Goal: Information Seeking & Learning: Learn about a topic

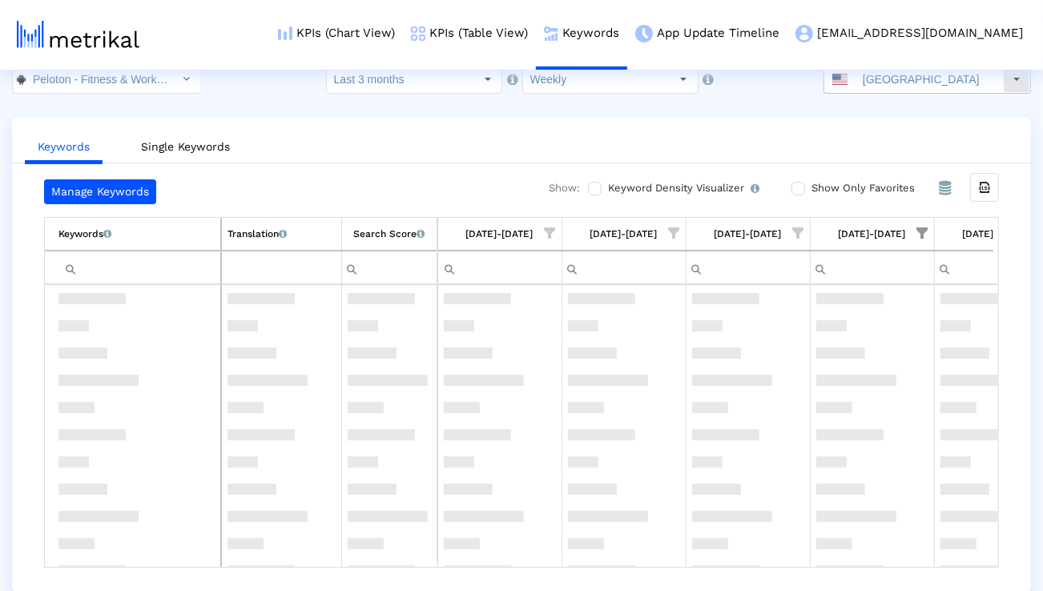
scroll to position [3195, 0]
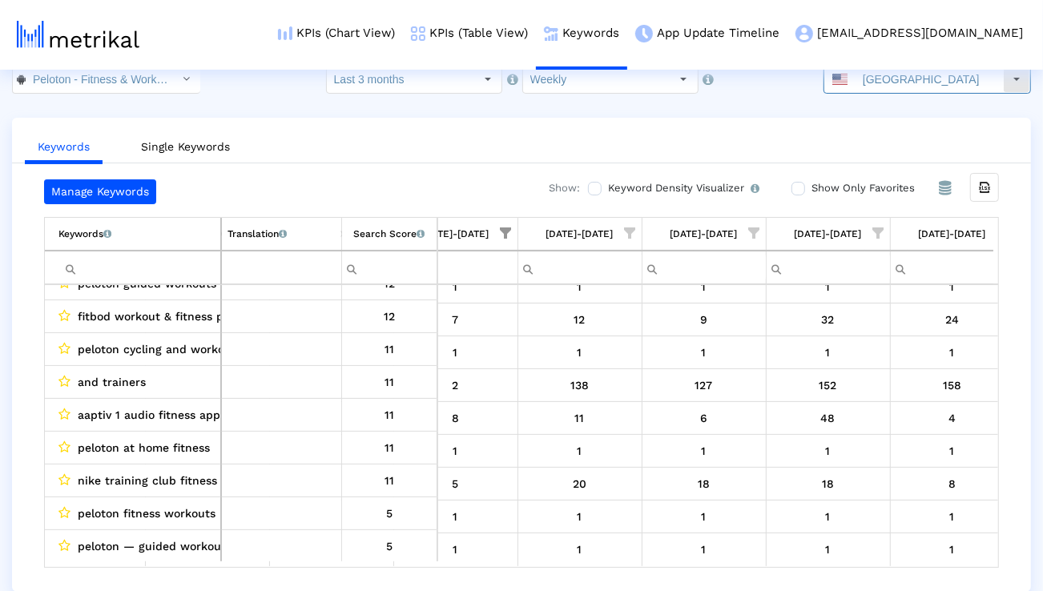
click at [910, 83] on input "[GEOGRAPHIC_DATA]" at bounding box center [928, 79] width 147 height 27
click at [124, 87] on input "Peloton - Fitness & Workouts < com.onepeloton.callisto >" at bounding box center [98, 79] width 144 height 27
click at [547, 75] on input "Weekly" at bounding box center [596, 79] width 147 height 27
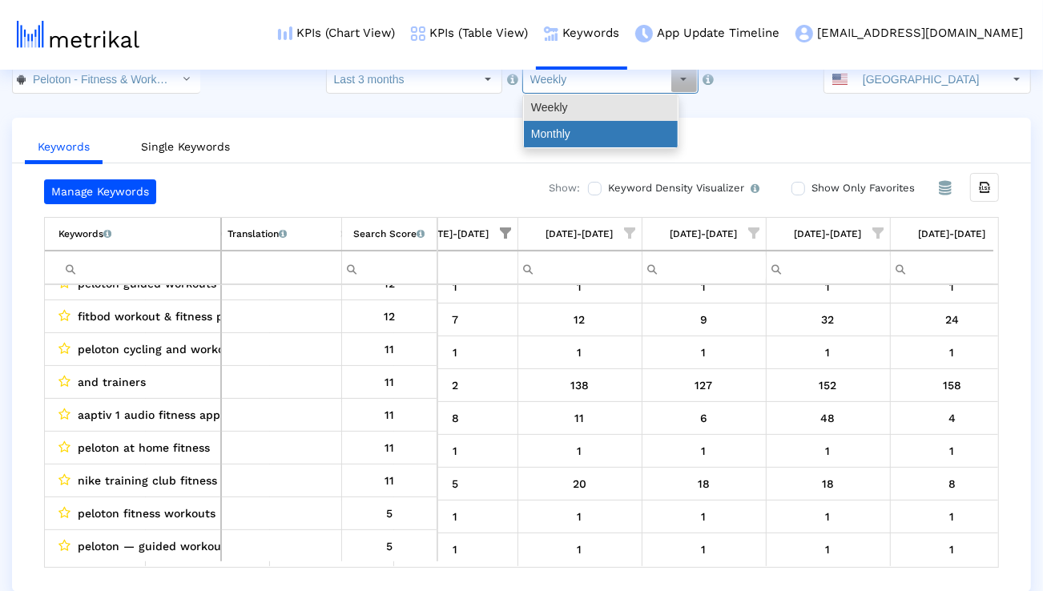
click at [539, 128] on div "Monthly" at bounding box center [601, 134] width 154 height 26
type input "Monthly"
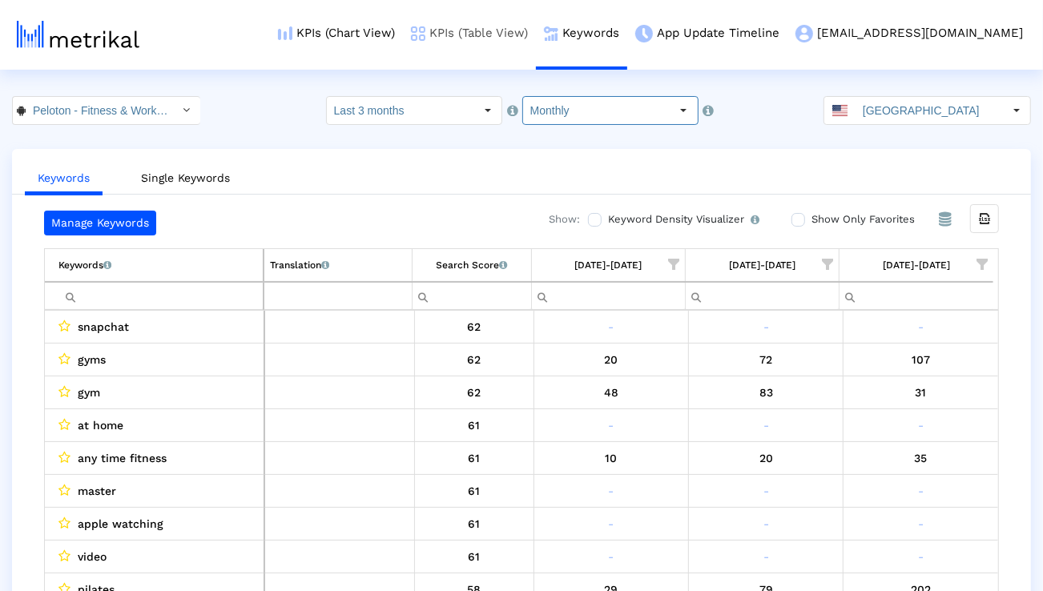
click at [517, 38] on link "KPIs (Table View)" at bounding box center [469, 33] width 133 height 66
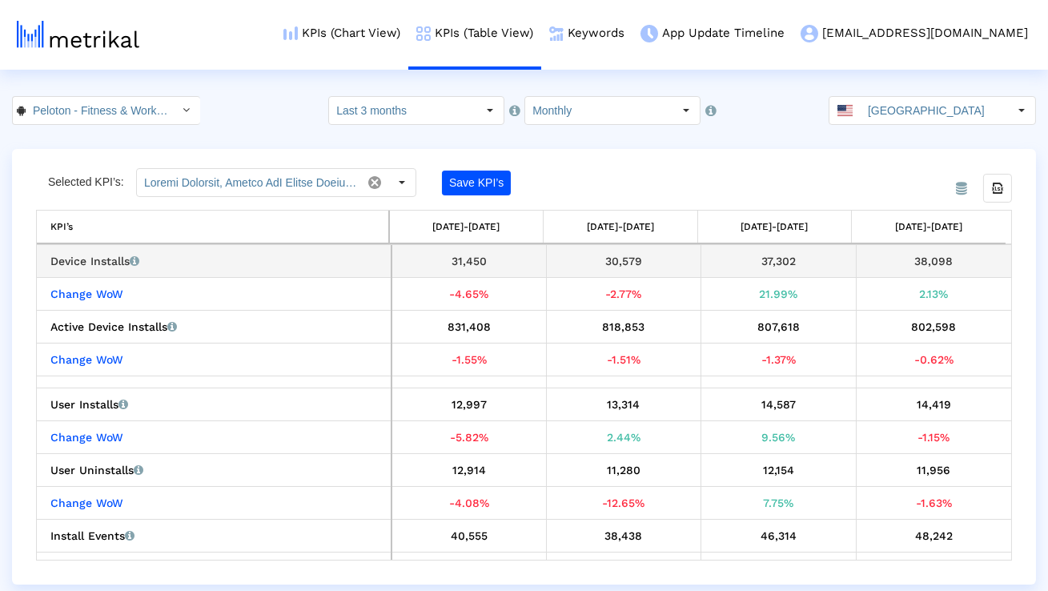
click at [768, 263] on div "37,302" at bounding box center [778, 261] width 143 height 21
copy div "37,302"
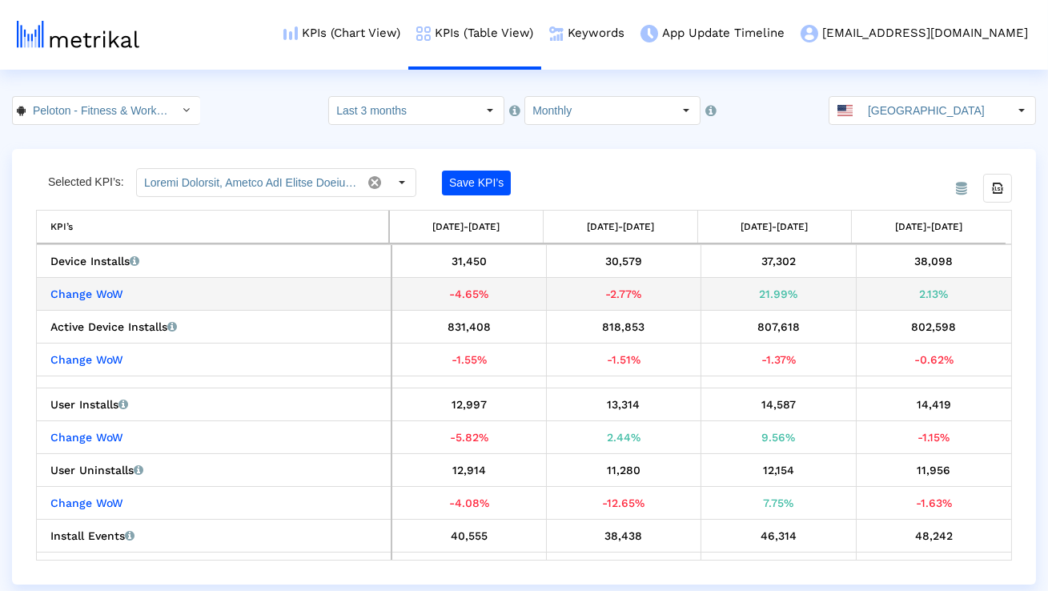
click at [765, 291] on div "21.99%" at bounding box center [778, 294] width 143 height 21
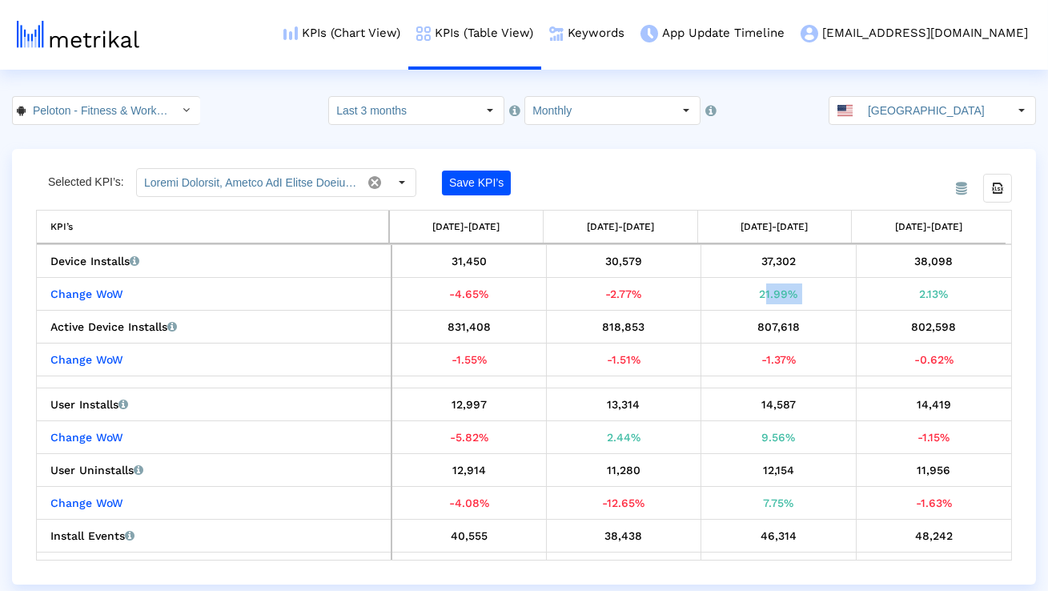
copy div "21.99%"
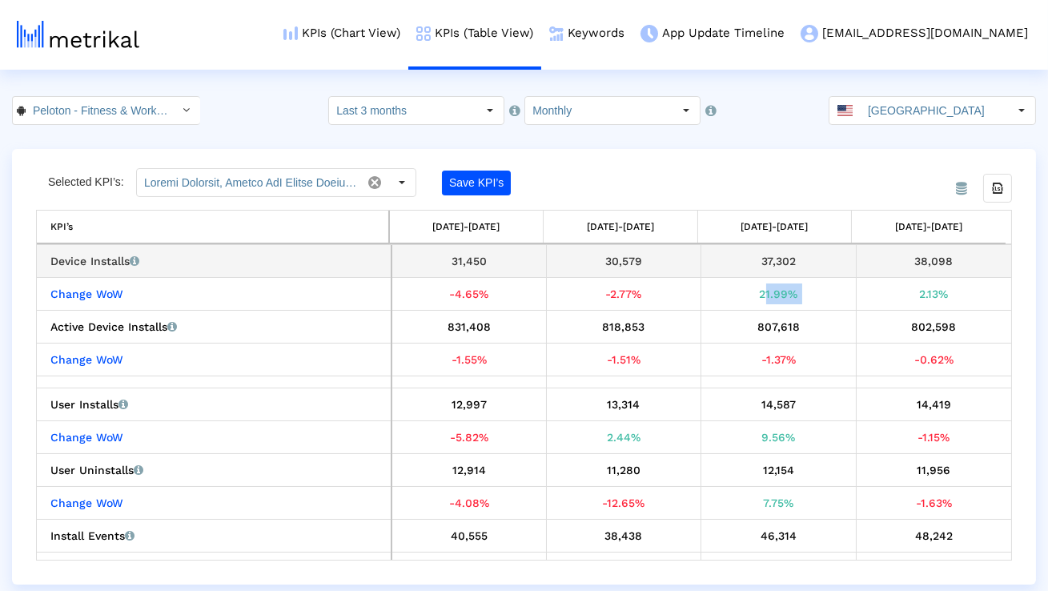
drag, startPoint x: 650, startPoint y: 265, endPoint x: 595, endPoint y: 264, distance: 54.5
click at [595, 264] on div "30,579" at bounding box center [624, 261] width 143 height 21
copy div "30,579"
click at [776, 264] on div "37,302" at bounding box center [778, 261] width 143 height 21
click at [776, 263] on div "37,302" at bounding box center [778, 261] width 143 height 21
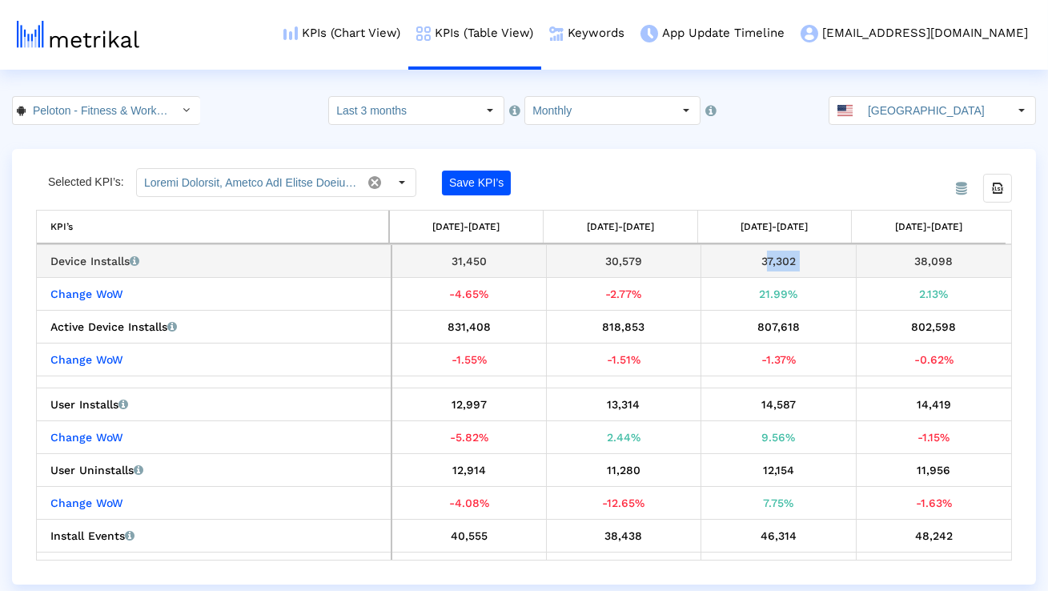
click at [776, 263] on div "37,302" at bounding box center [778, 261] width 143 height 21
copy div "37,302"
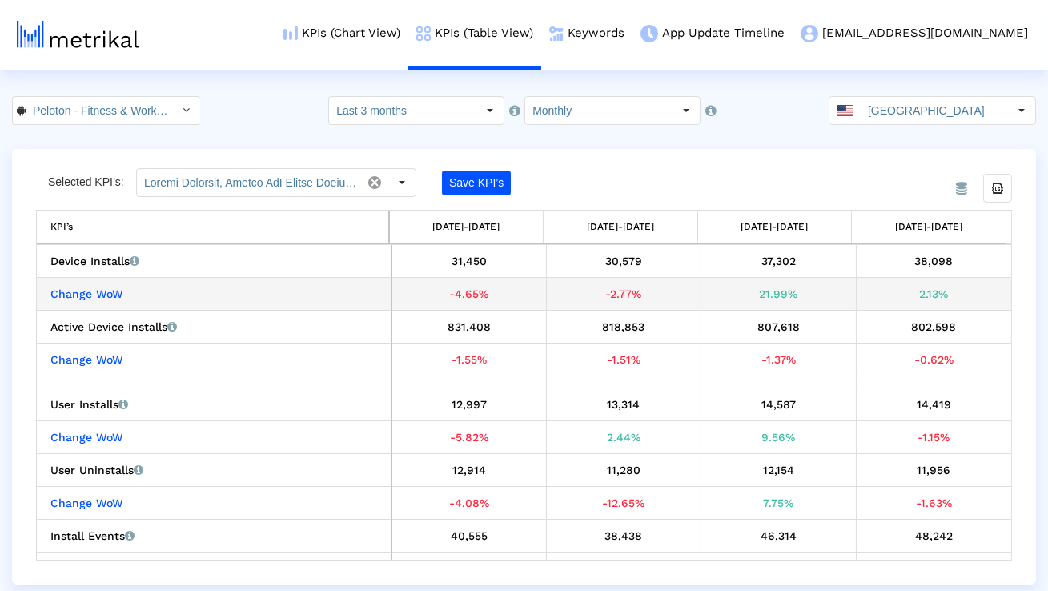
click at [768, 300] on div "21.99%" at bounding box center [778, 294] width 143 height 21
copy div "21.99%"
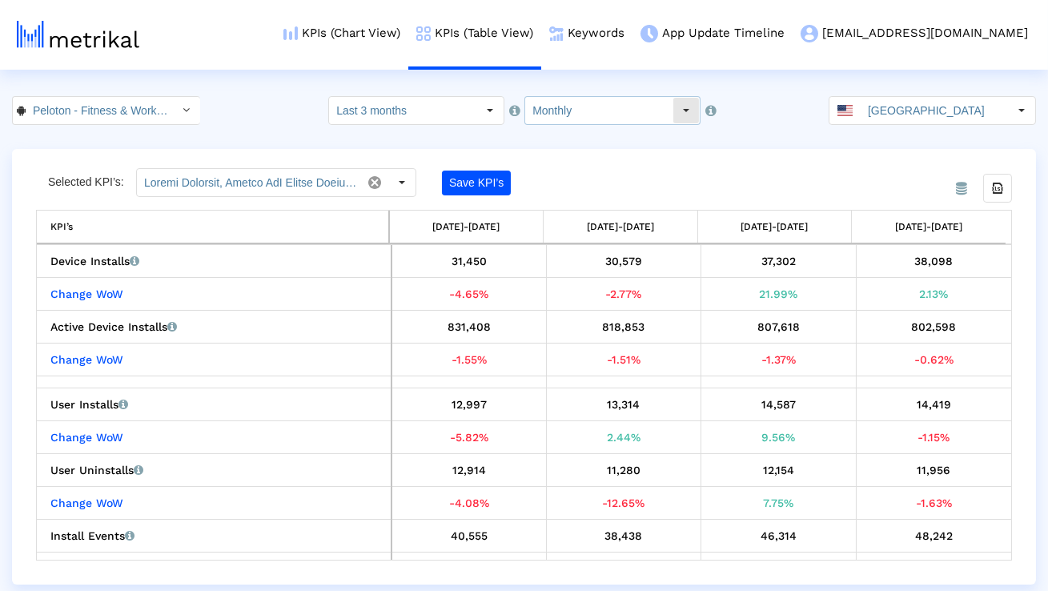
click at [564, 109] on input "Monthly" at bounding box center [598, 110] width 147 height 27
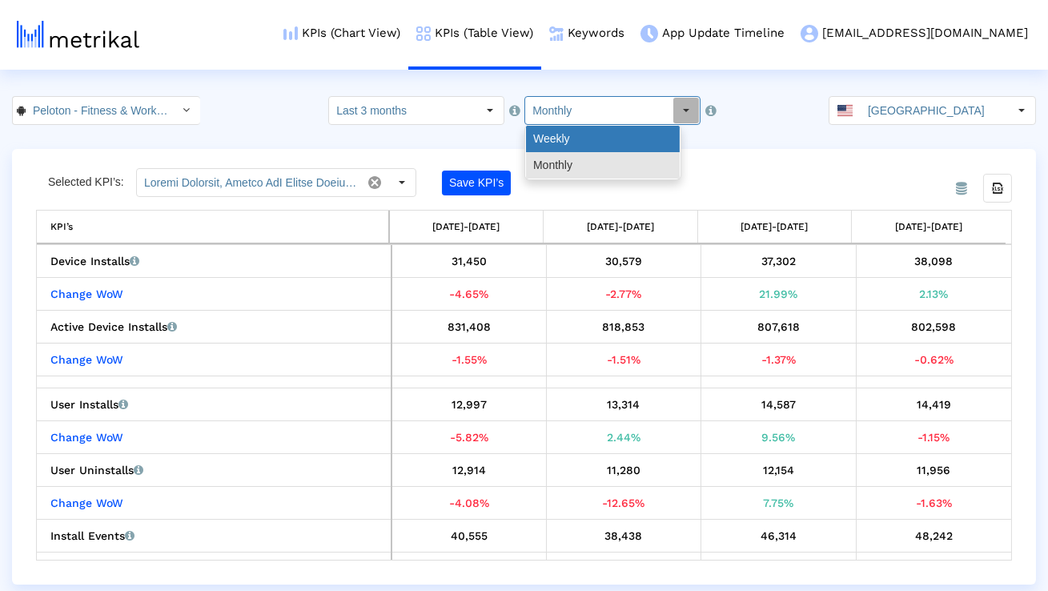
click at [561, 145] on div "Weekly" at bounding box center [603, 139] width 154 height 26
type input "Weekly"
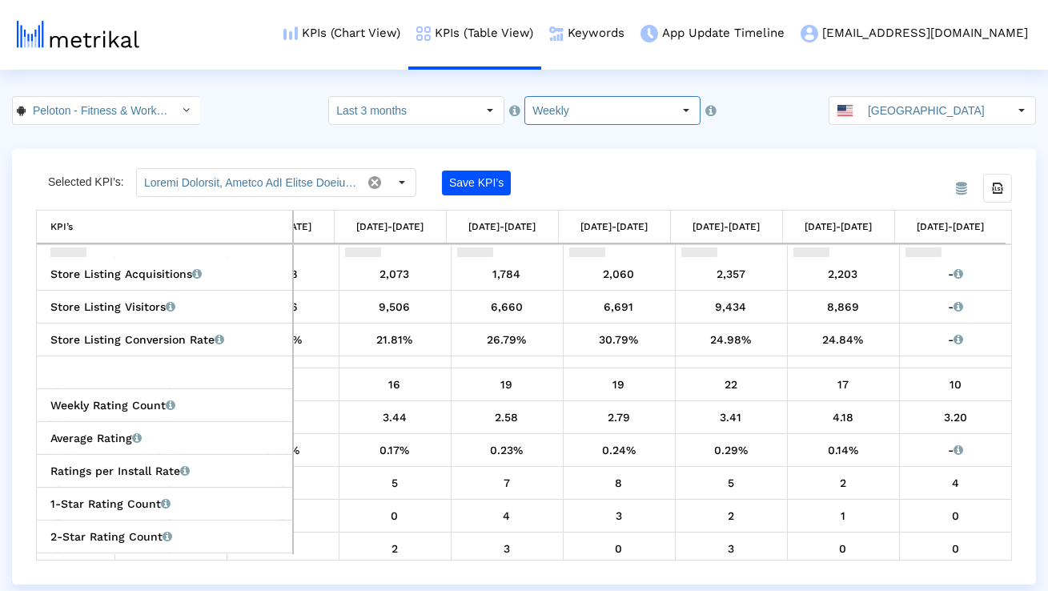
scroll to position [542, 0]
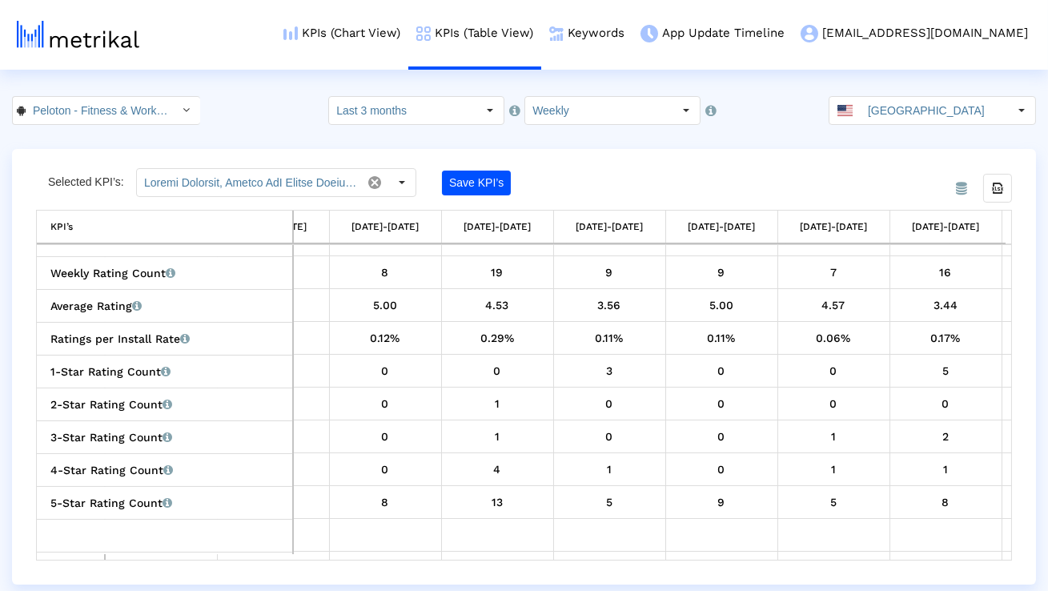
click at [545, 93] on html "KPIs (Chart View) KPIs (Table View) Keywords App Update Timeline [EMAIL_ADDRESS…" at bounding box center [524, 292] width 1048 height 585
click at [546, 116] on input "Weekly" at bounding box center [598, 110] width 147 height 27
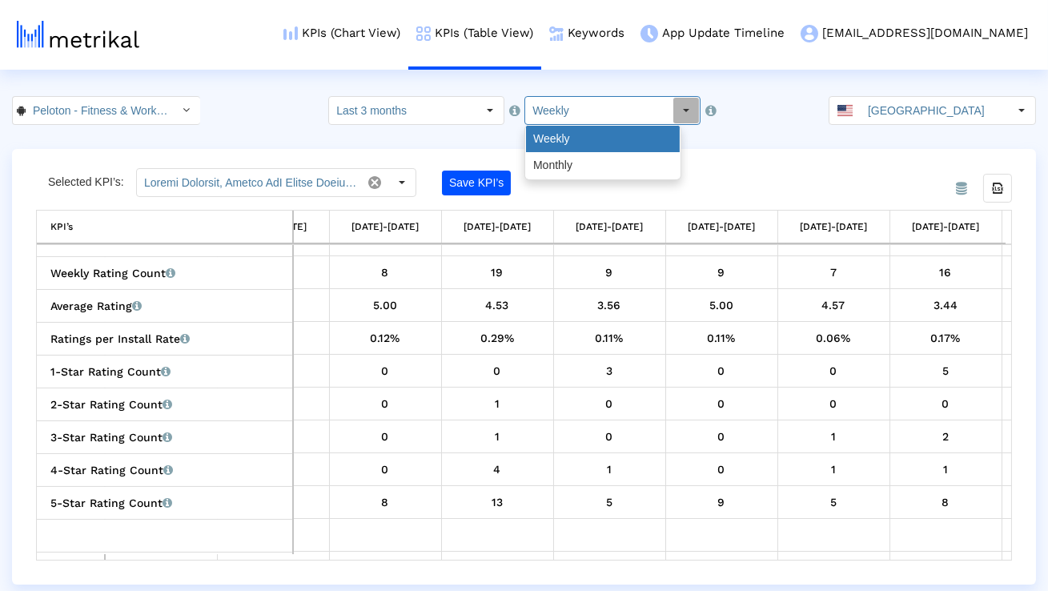
click at [547, 135] on div "Weekly" at bounding box center [603, 139] width 154 height 26
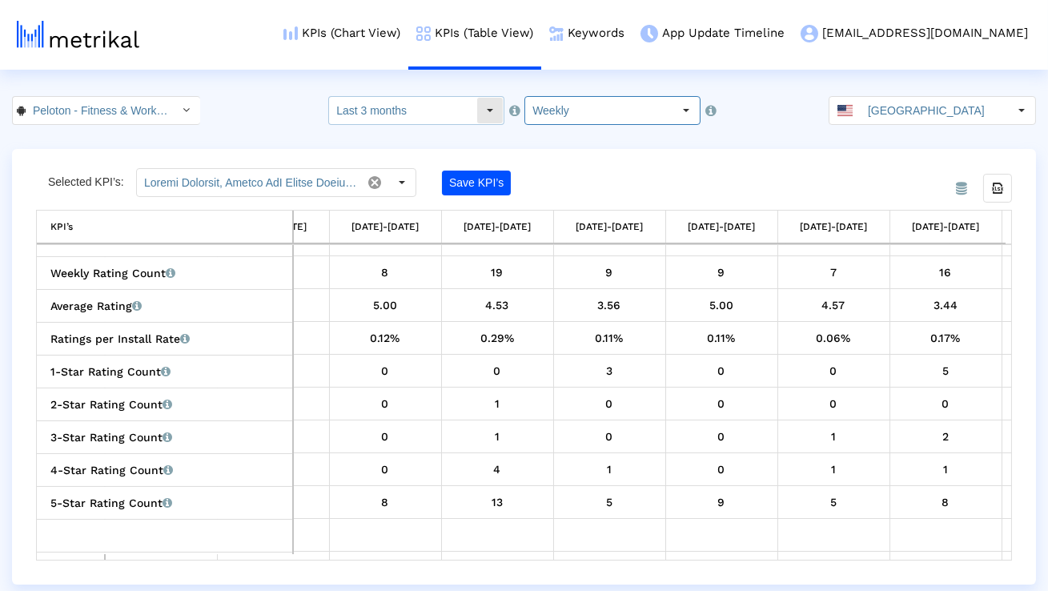
click at [473, 113] on input "Last 3 months" at bounding box center [402, 110] width 147 height 27
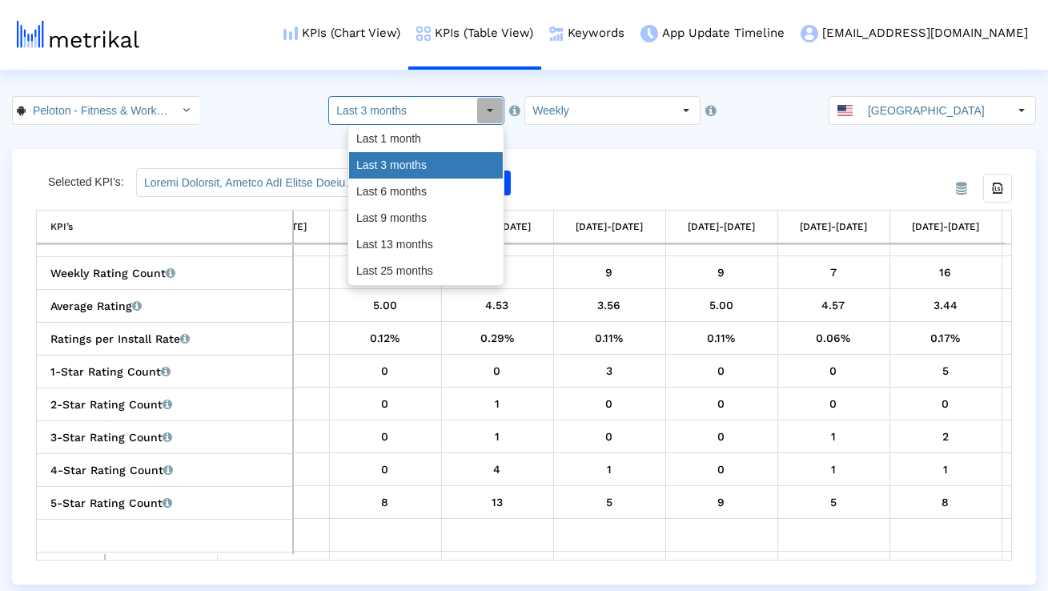
click at [457, 173] on div "Last 3 months" at bounding box center [426, 165] width 154 height 26
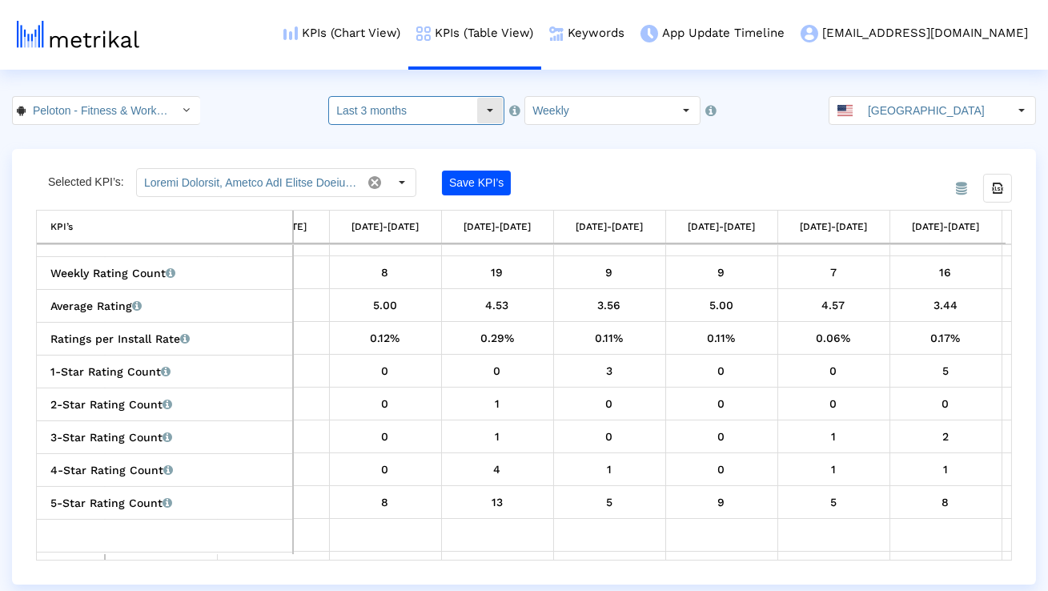
click at [424, 115] on input "Last 3 months" at bounding box center [402, 110] width 147 height 27
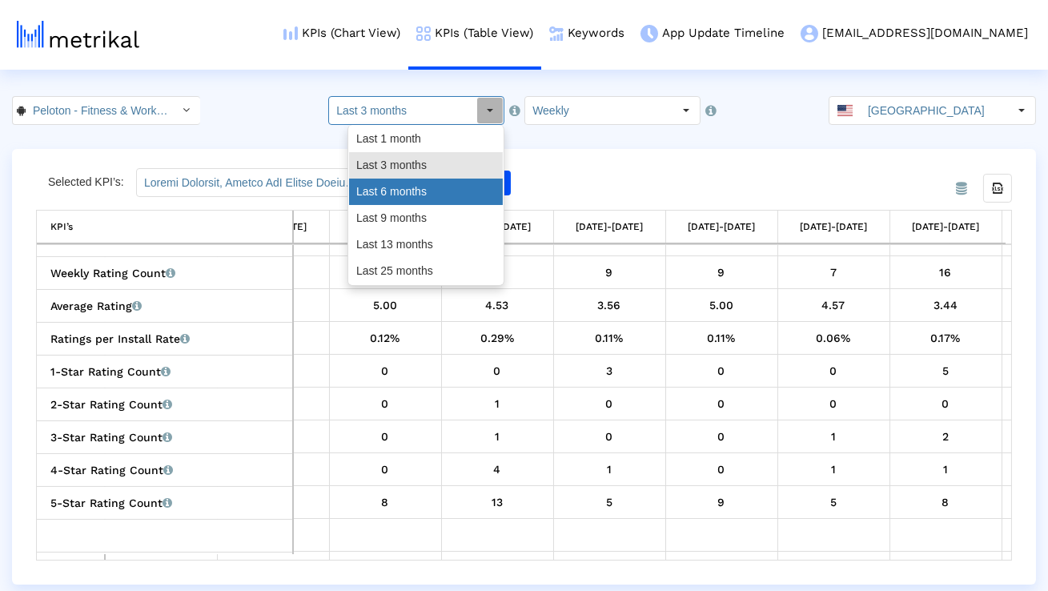
click at [418, 180] on div "Last 6 months" at bounding box center [426, 192] width 154 height 26
type input "Last 6 months"
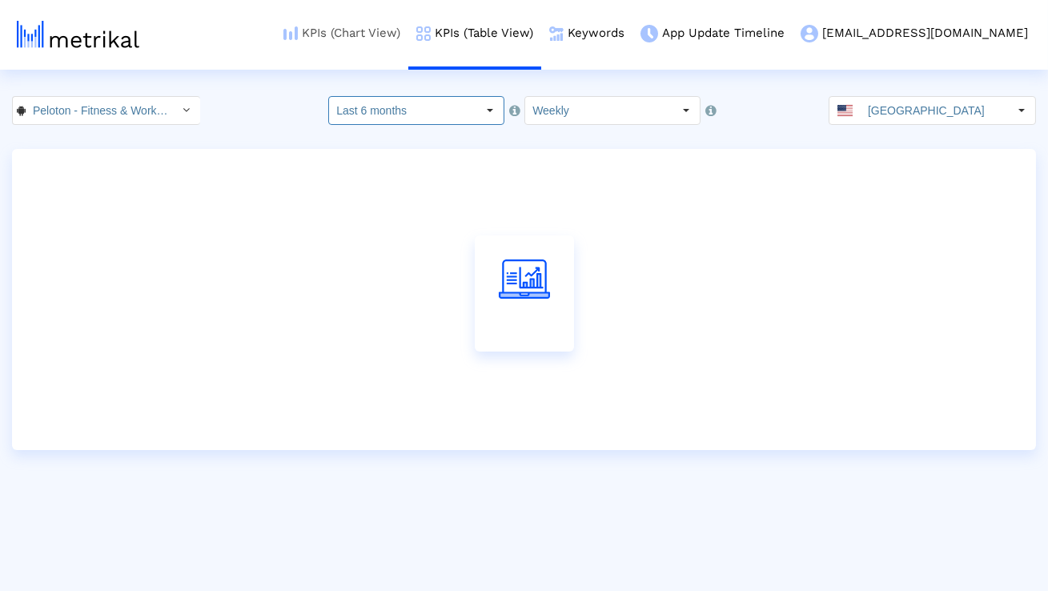
click at [408, 33] on link "KPIs (Chart View)" at bounding box center [342, 33] width 133 height 66
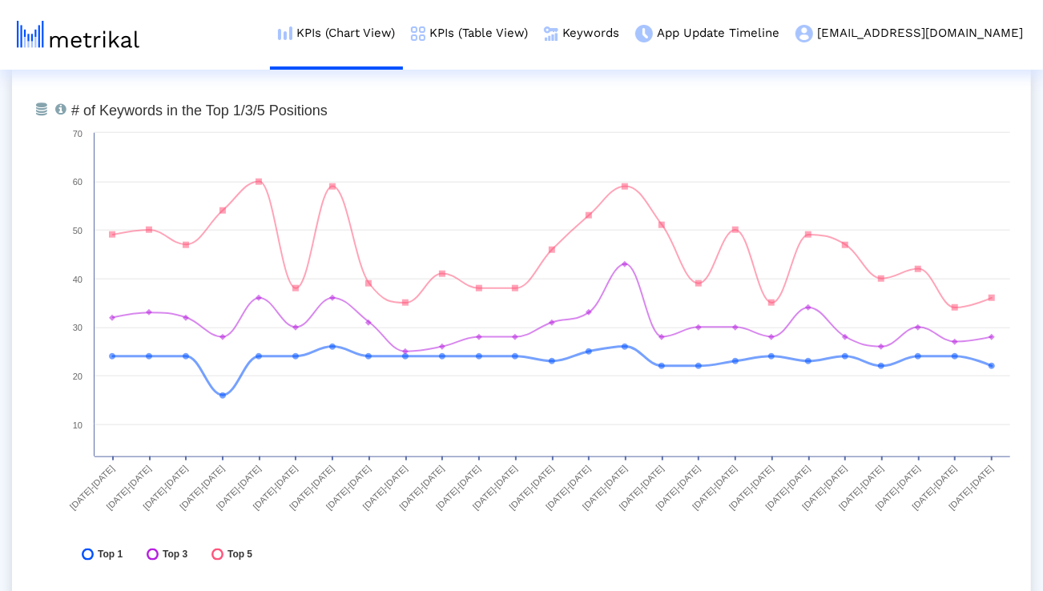
scroll to position [4735, 0]
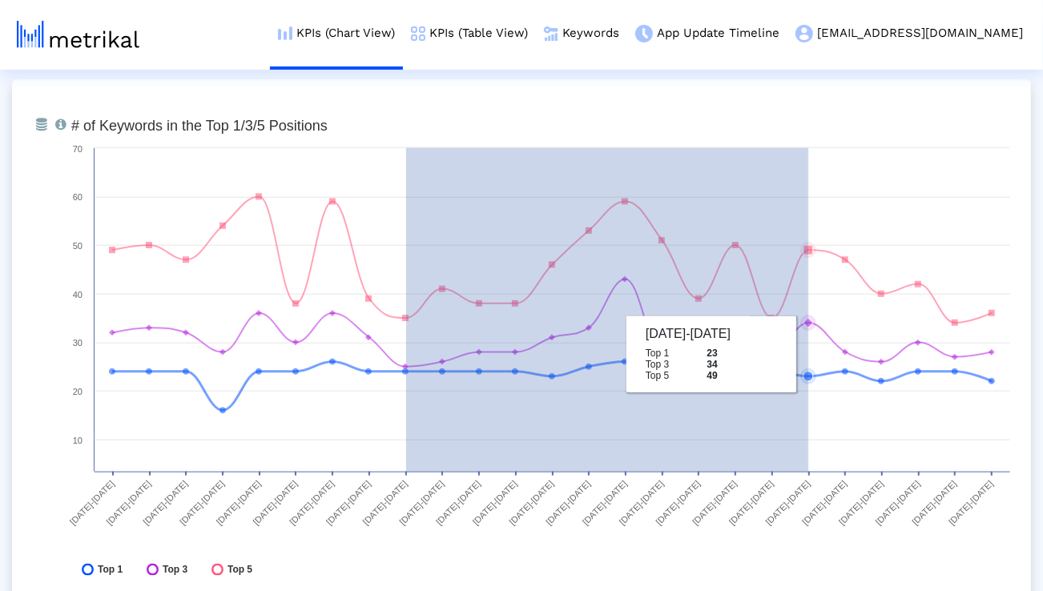
drag, startPoint x: 406, startPoint y: 324, endPoint x: 808, endPoint y: 353, distance: 403.2
click at [808, 353] on icon "Created with Highcharts 8.1.2 # of Keywords in the Top 1/3/5 Positions [DATE]-[…" at bounding box center [540, 351] width 955 height 481
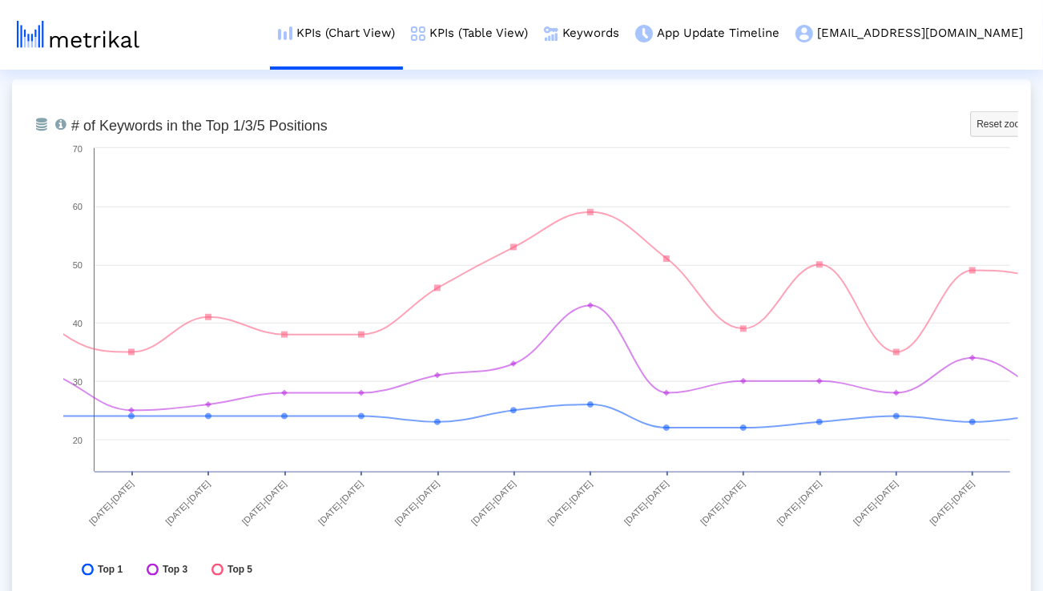
scroll to position [4759, 0]
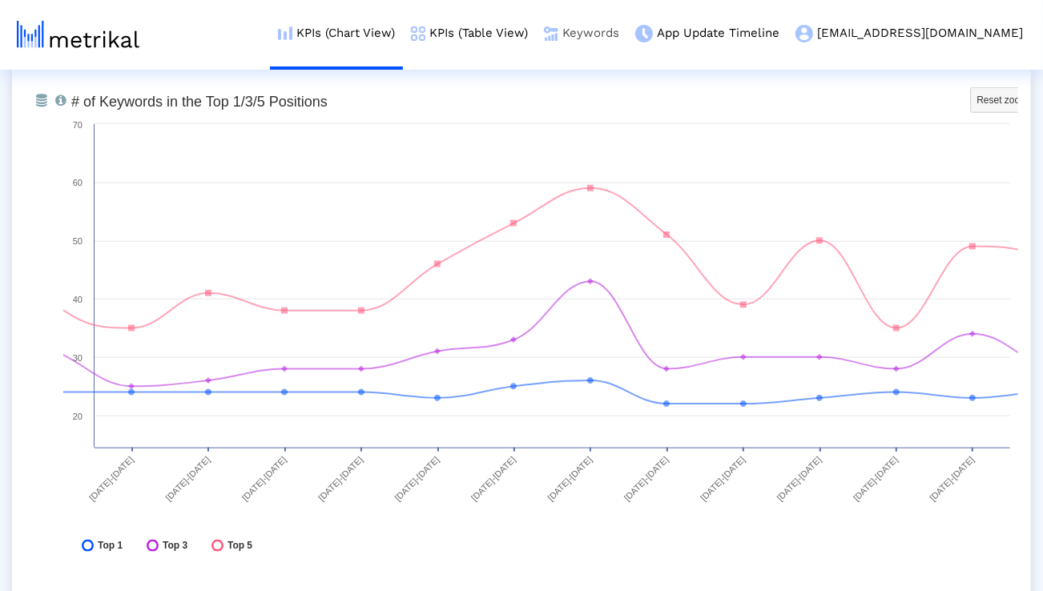
click at [627, 41] on link "Keywords" at bounding box center [581, 33] width 91 height 66
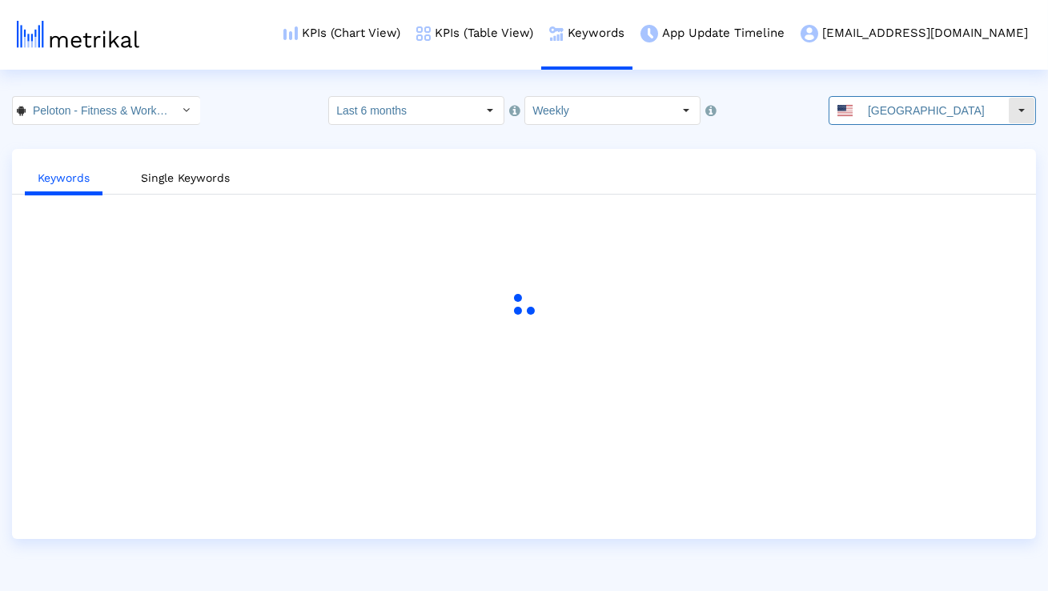
click at [853, 109] on span at bounding box center [845, 110] width 15 height 11
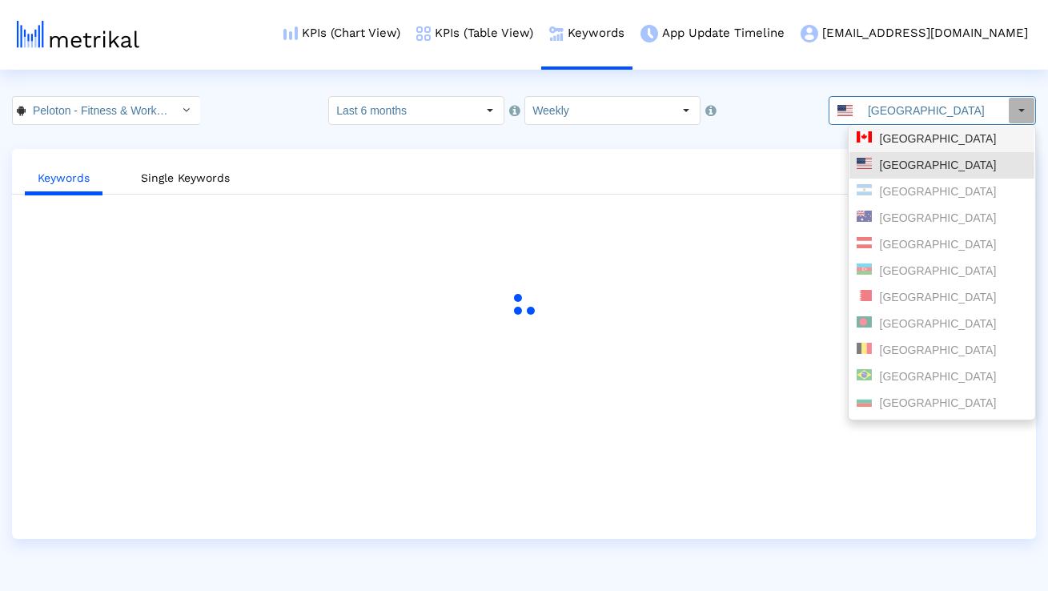
click at [861, 134] on span at bounding box center [864, 136] width 15 height 11
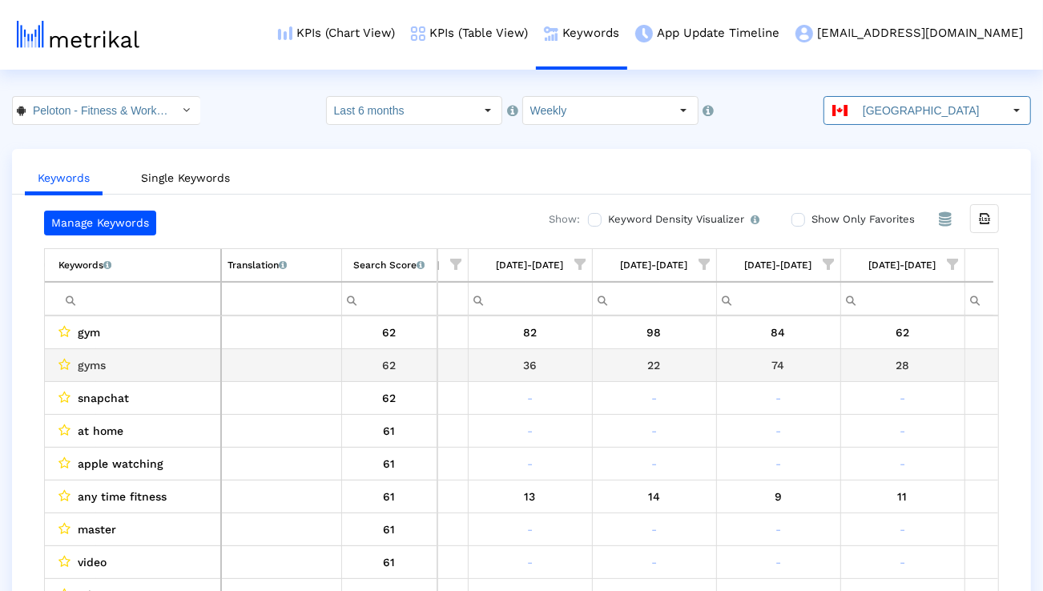
scroll to position [0, 1953]
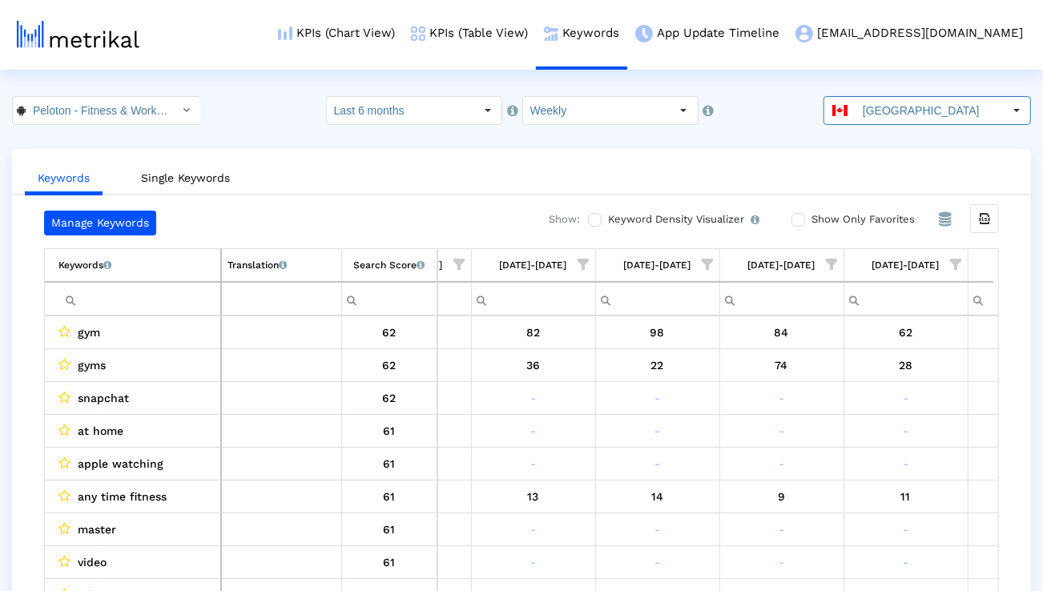
click at [961, 269] on span "Show filter options for column '07/27/25-08/02/25'" at bounding box center [956, 264] width 11 height 11
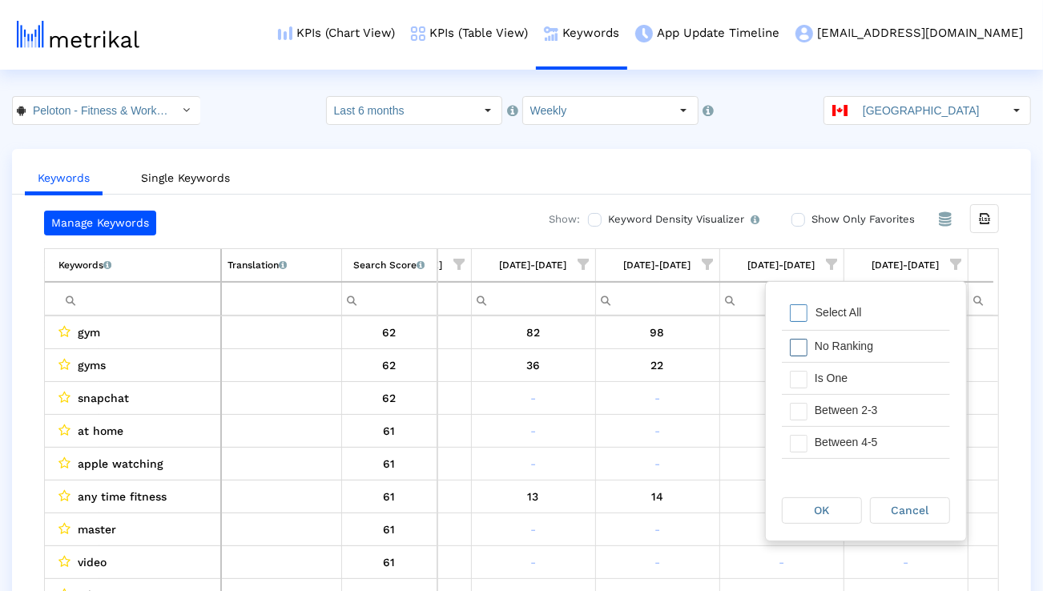
click at [901, 358] on div "No Ranking" at bounding box center [878, 346] width 143 height 31
click at [893, 362] on div "Is One" at bounding box center [866, 378] width 168 height 32
click at [881, 356] on div "No Ranking" at bounding box center [878, 346] width 143 height 31
click at [876, 411] on div "Between 2-3" at bounding box center [878, 410] width 143 height 31
click at [874, 449] on div "Between 4-5" at bounding box center [878, 442] width 143 height 31
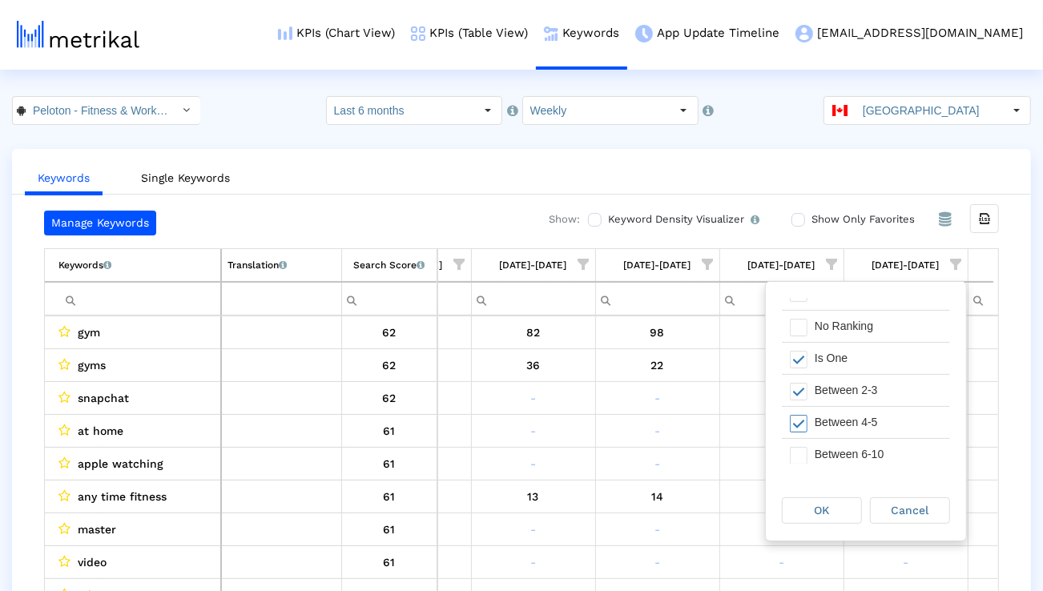
scroll to position [21, 0]
click at [874, 449] on div "Between 6-10" at bounding box center [878, 453] width 143 height 31
click at [824, 504] on span "OK" at bounding box center [822, 510] width 15 height 13
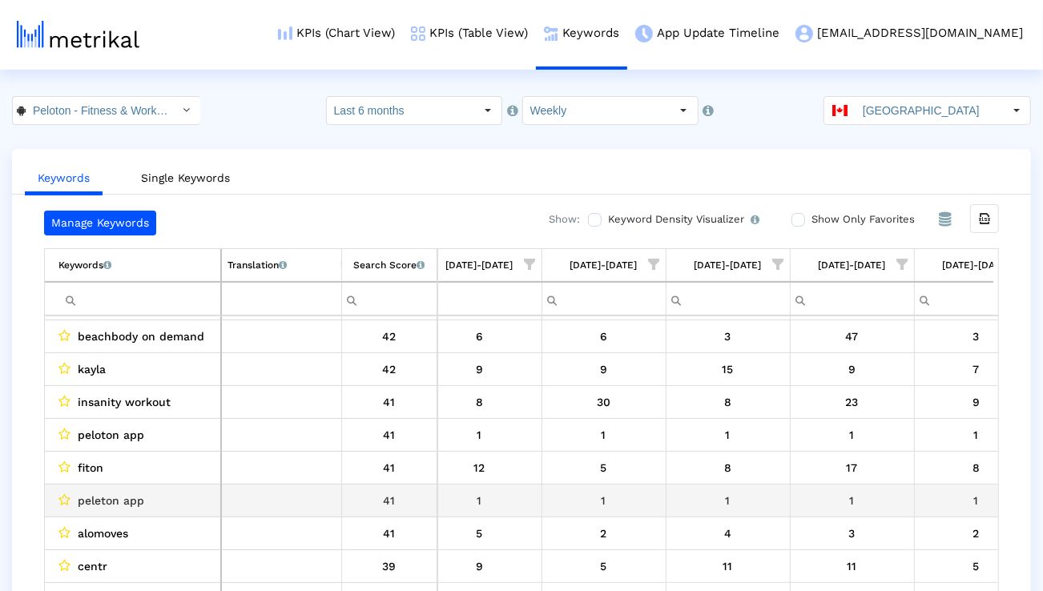
scroll to position [473, 0]
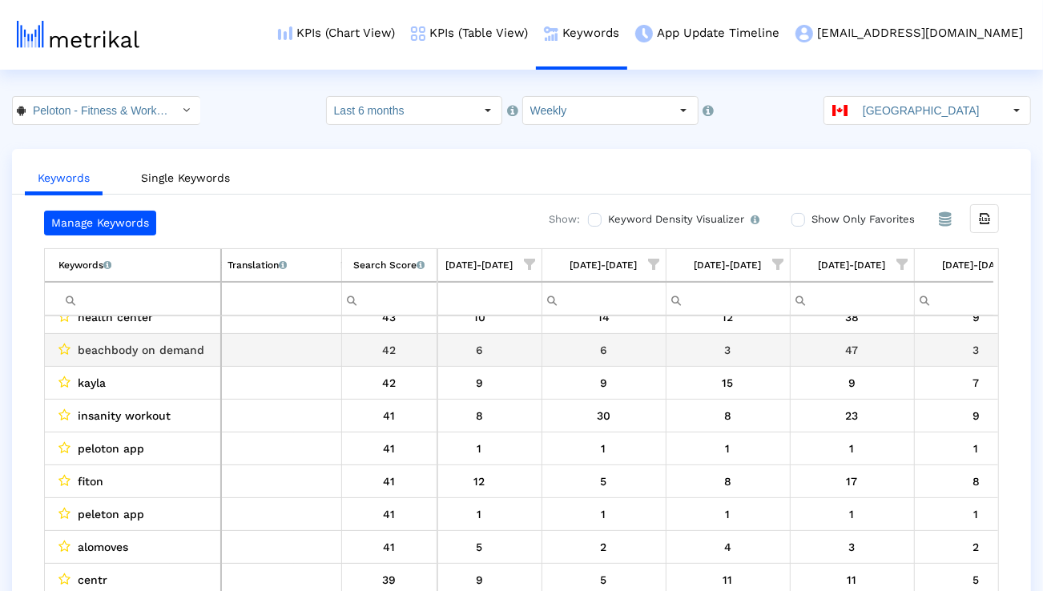
click at [176, 356] on span "beachbody on demand" at bounding box center [141, 350] width 127 height 21
copy span "beachbody on demand"
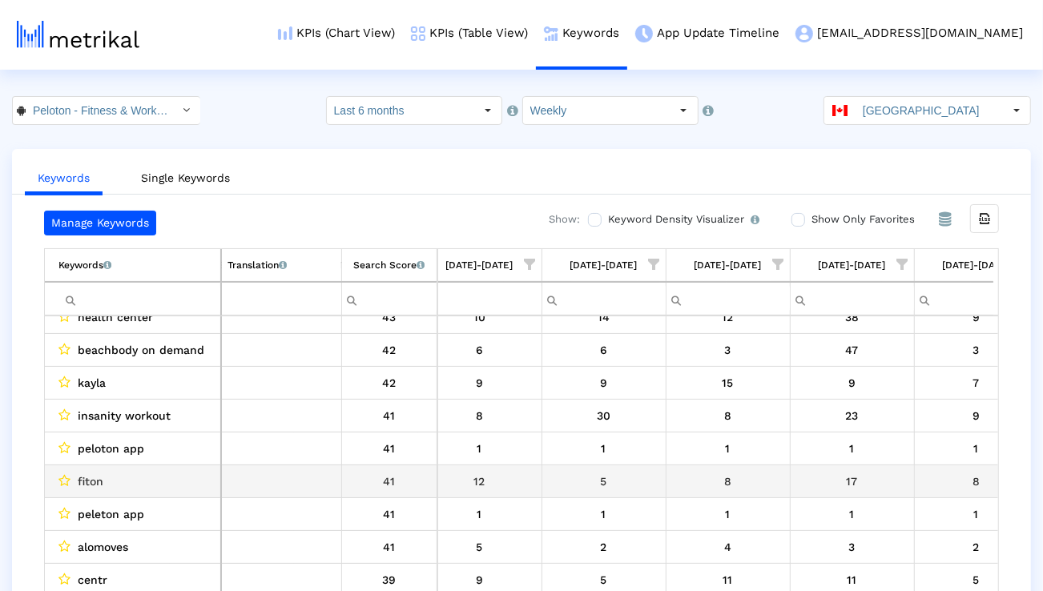
click at [86, 483] on span "fiton" at bounding box center [91, 481] width 26 height 21
copy span "fiton"
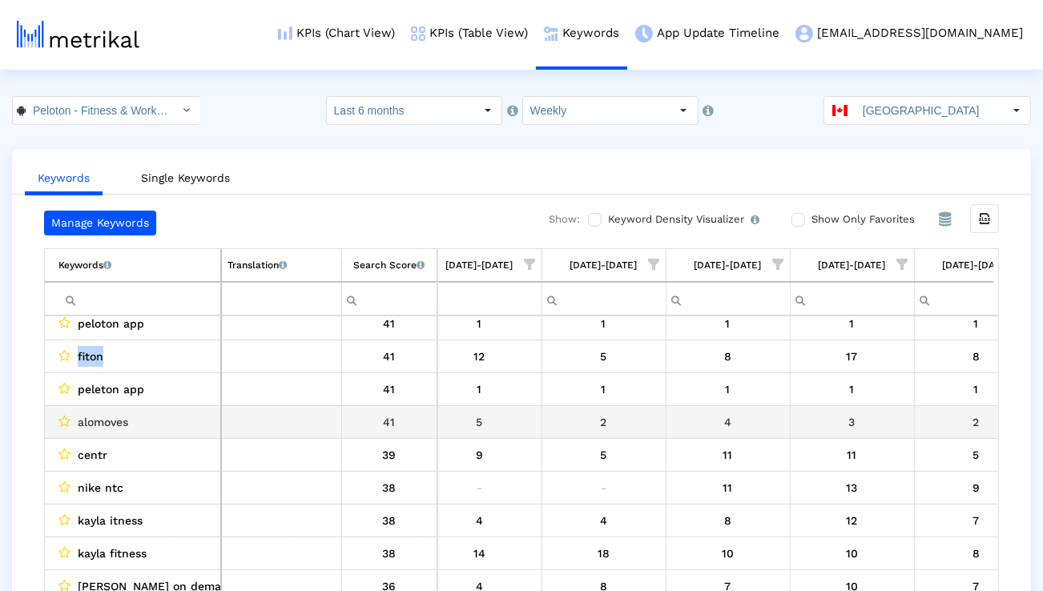
scroll to position [603, 0]
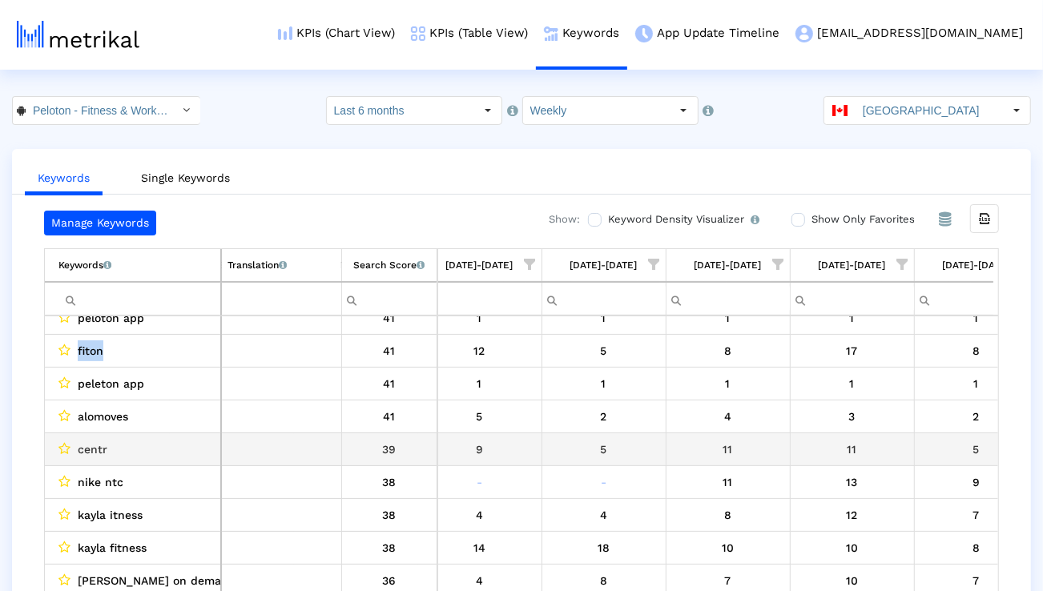
click at [111, 452] on div "centr" at bounding box center [136, 449] width 156 height 21
copy span "centr"
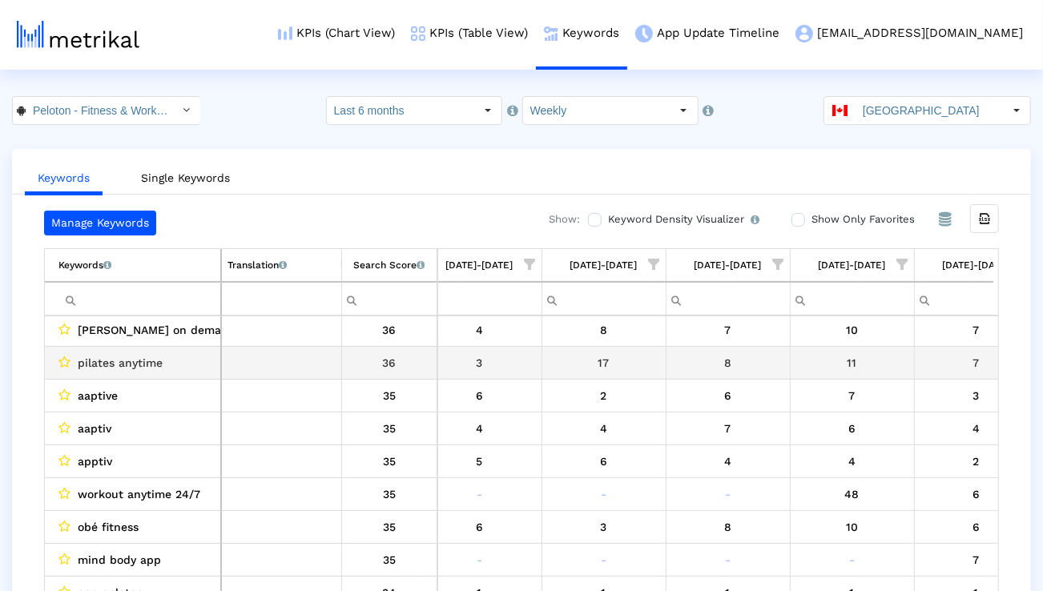
scroll to position [866, 0]
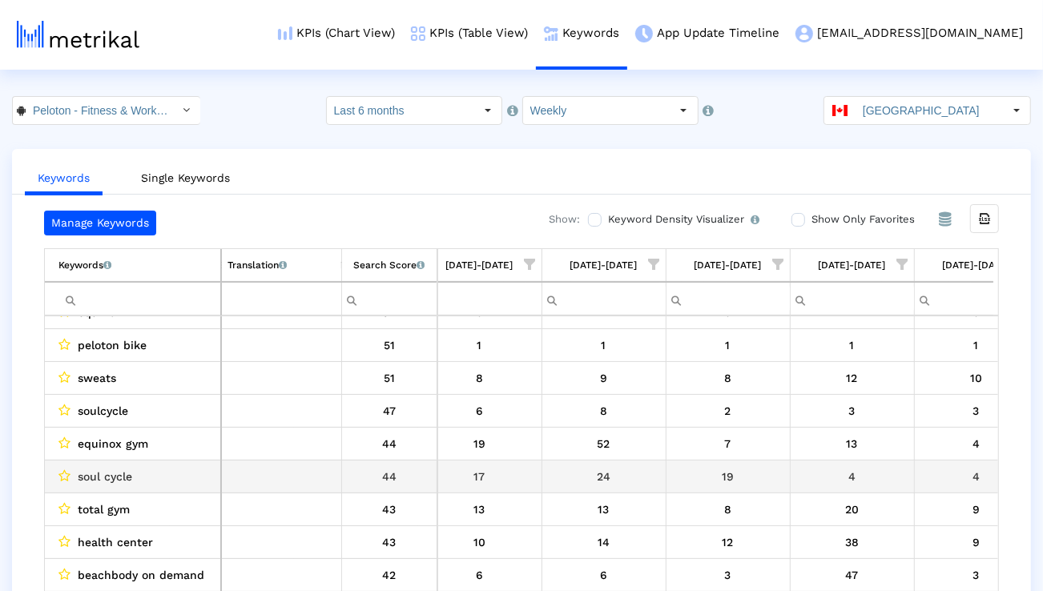
click at [115, 476] on span "soul cycle" at bounding box center [105, 476] width 54 height 21
copy span "soul cycle"
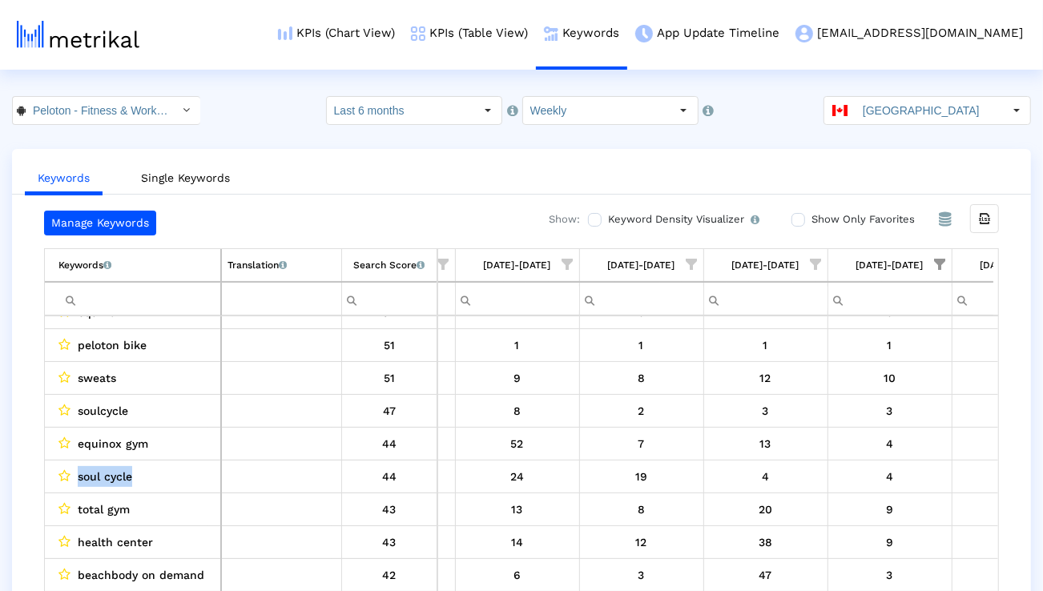
click at [937, 269] on span "Show filter options for column '07/27/25-08/02/25'" at bounding box center [940, 264] width 11 height 11
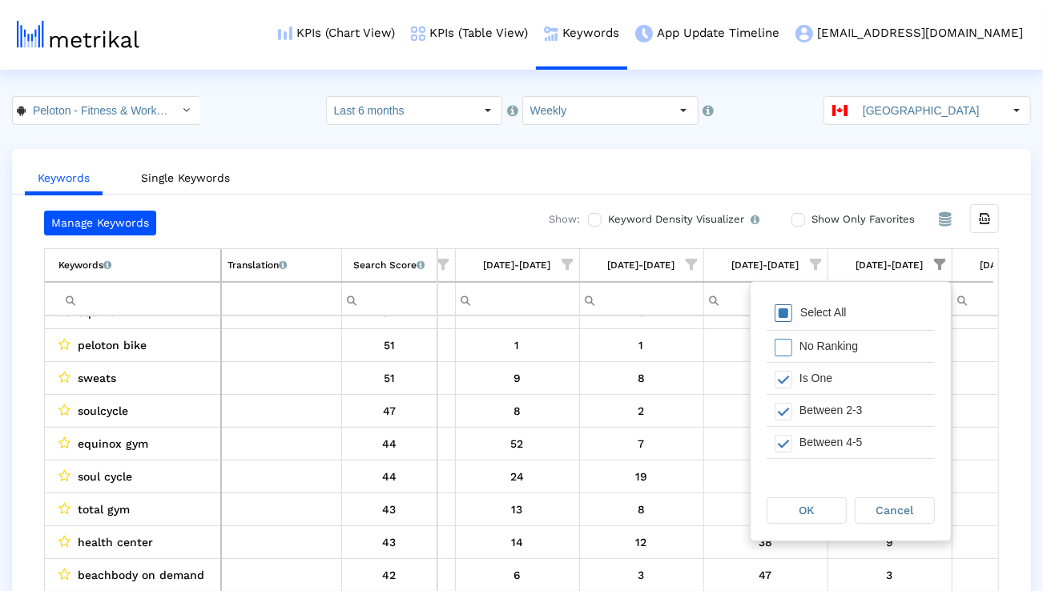
click at [870, 318] on div "Select All" at bounding box center [851, 314] width 168 height 32
click at [800, 507] on span "OK" at bounding box center [806, 510] width 15 height 13
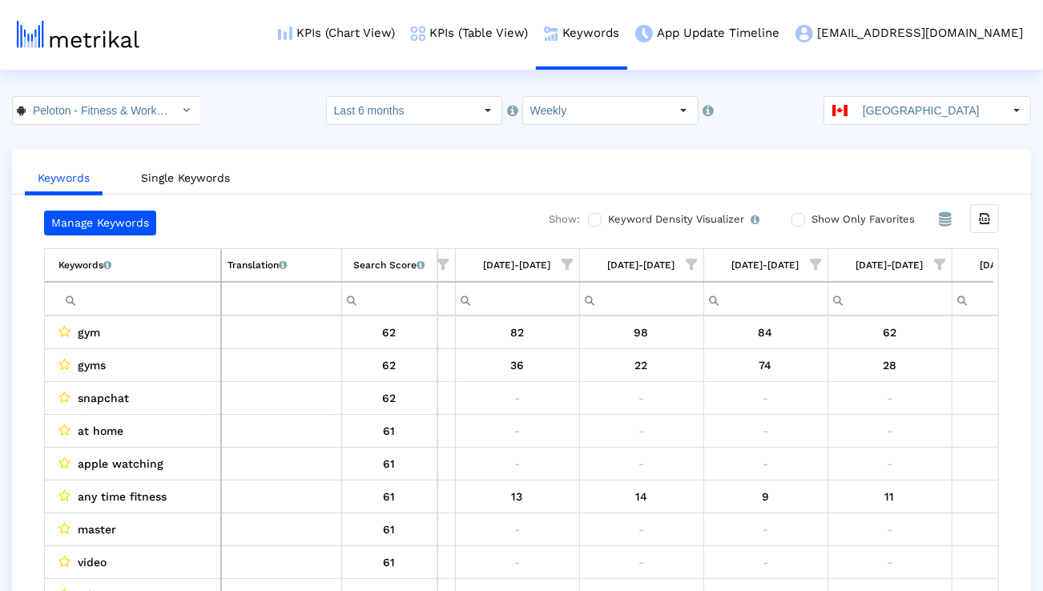
click at [191, 311] on td "Filter cell" at bounding box center [133, 299] width 176 height 34
click at [179, 299] on input "Filter cell" at bounding box center [139, 299] width 162 height 26
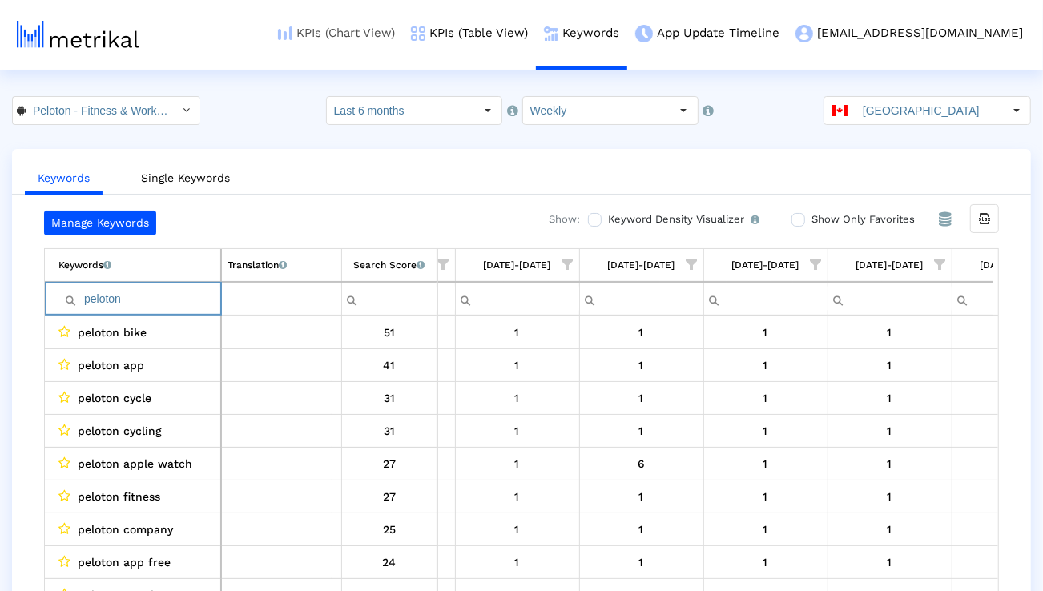
type input "peloton"
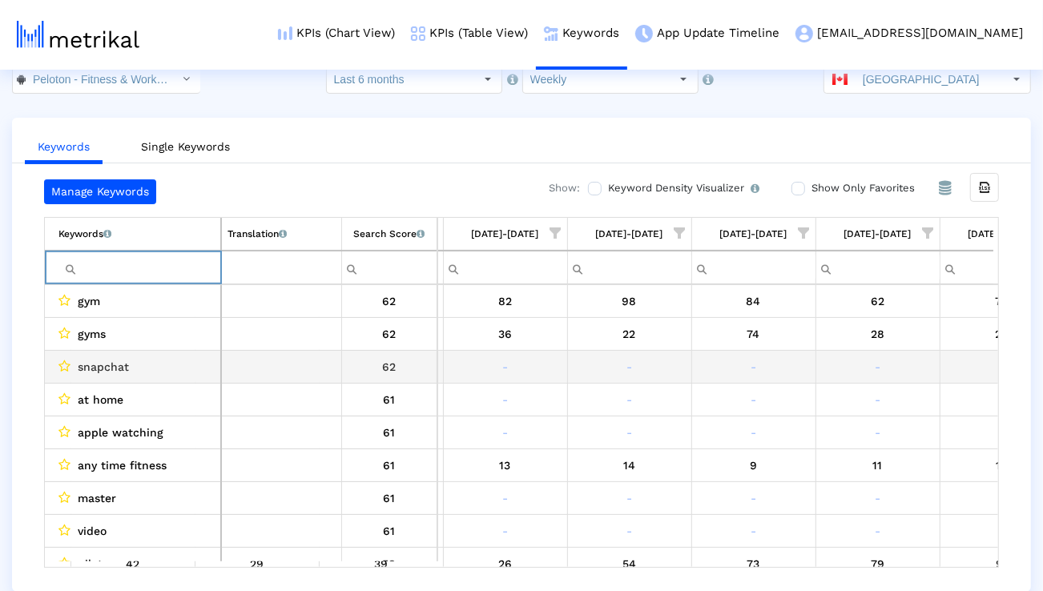
scroll to position [0, 1958]
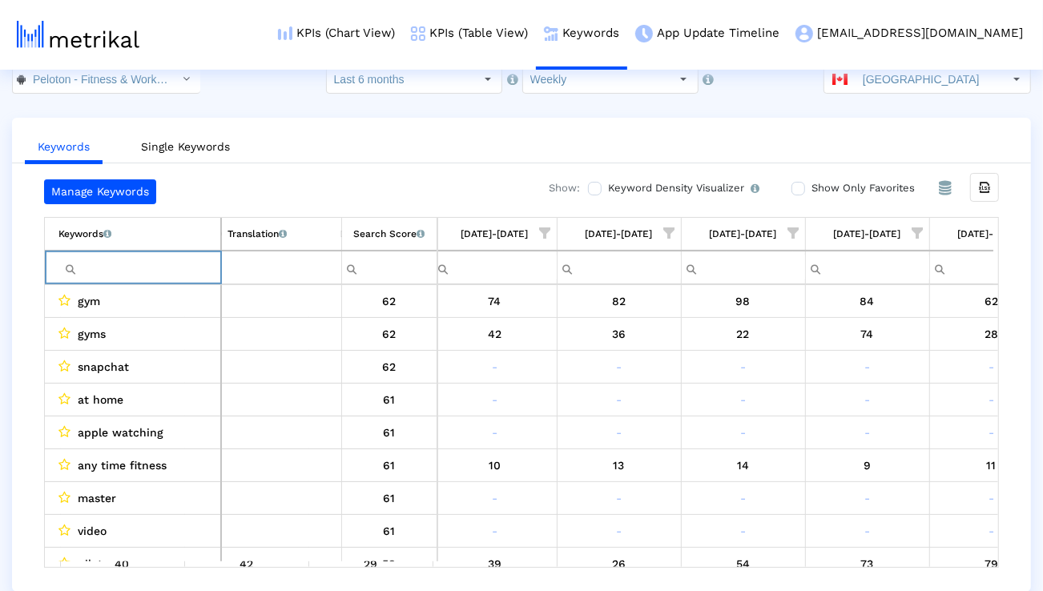
click at [541, 230] on span "Show filter options for column '06/29/25-07/05/25'" at bounding box center [545, 232] width 11 height 11
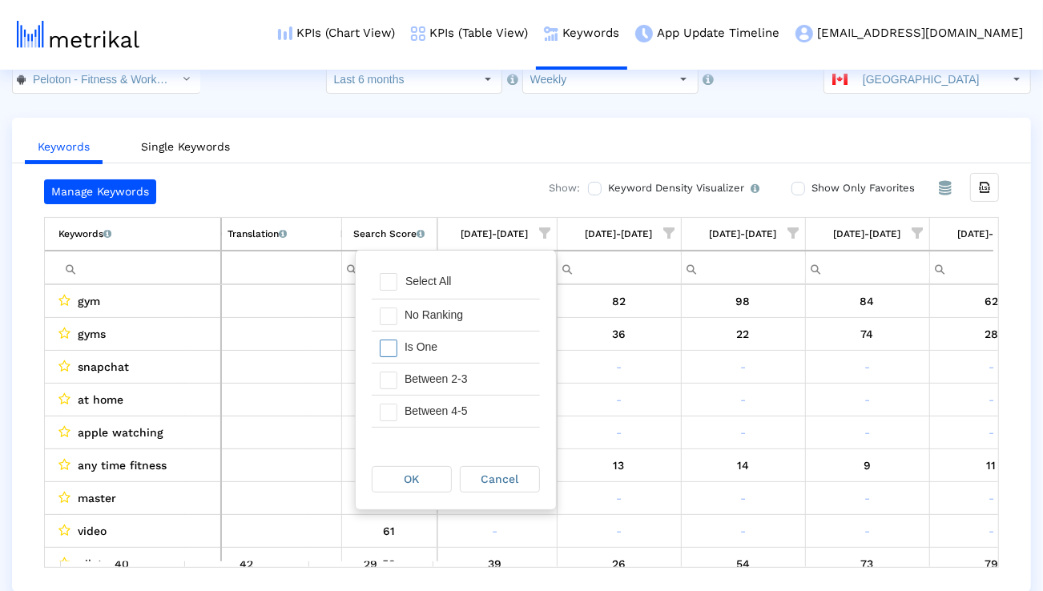
click at [485, 350] on div "Is One" at bounding box center [467, 347] width 143 height 31
click at [477, 374] on div "Between 2-3" at bounding box center [467, 379] width 143 height 31
click at [472, 413] on div "Between 4-5" at bounding box center [467, 411] width 143 height 31
click at [472, 413] on div "Between 6-10" at bounding box center [467, 420] width 143 height 31
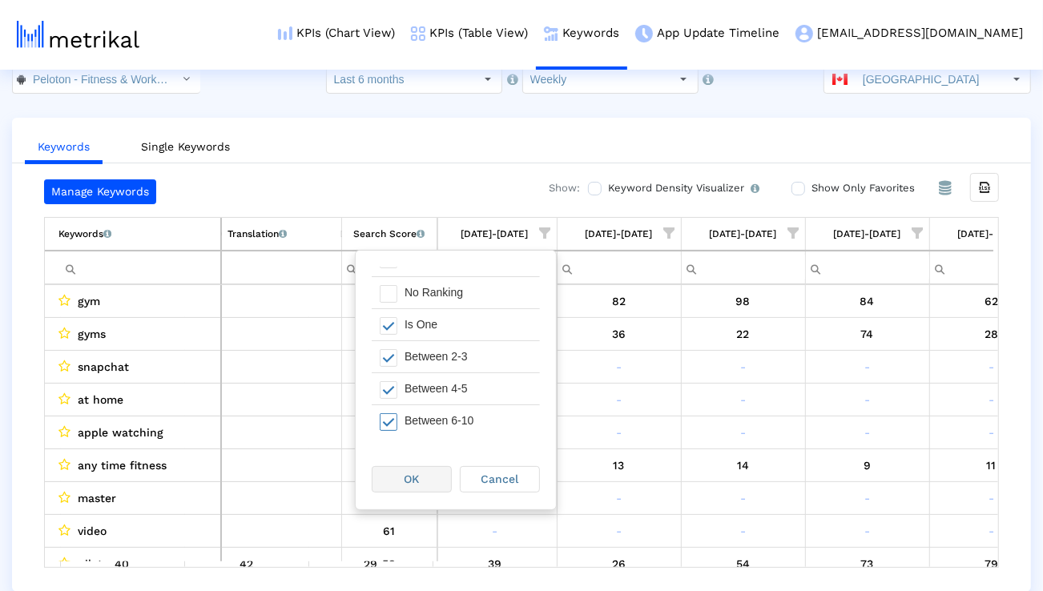
click at [421, 470] on div "OK" at bounding box center [411, 479] width 78 height 25
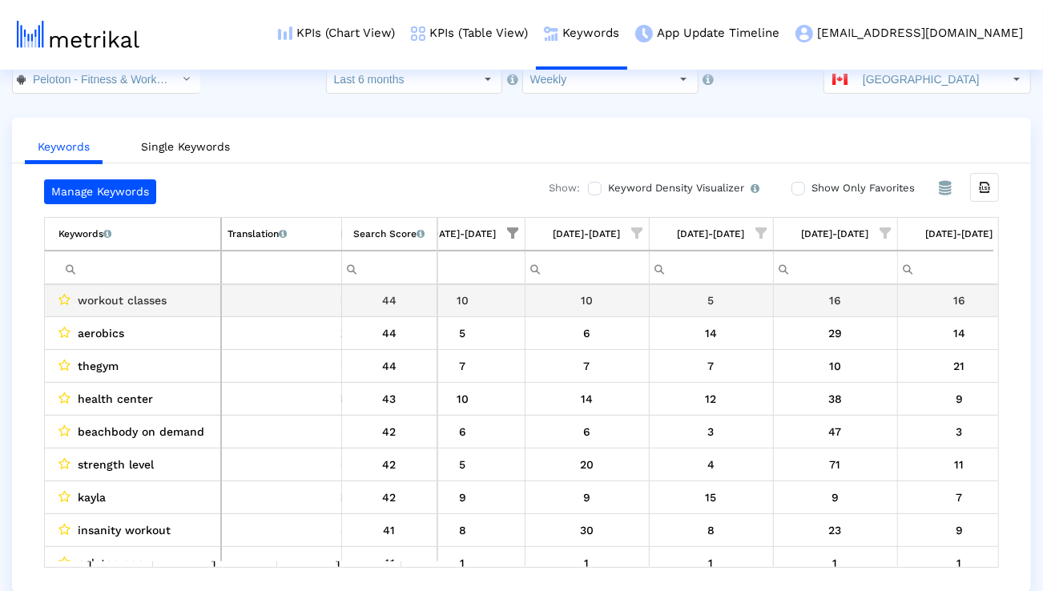
click at [95, 293] on span "workout classes" at bounding box center [122, 300] width 89 height 21
click at [95, 293] on span "workout classes" at bounding box center [122, 301] width 89 height 21
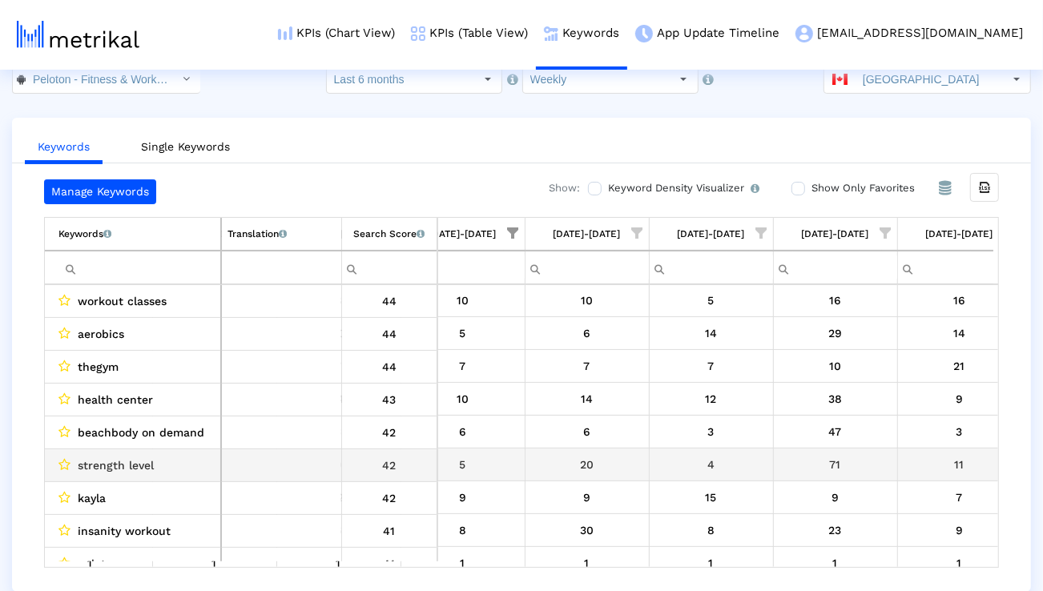
click at [128, 455] on span "strength level" at bounding box center [116, 465] width 76 height 21
click at [127, 455] on span "strength level" at bounding box center [116, 465] width 76 height 21
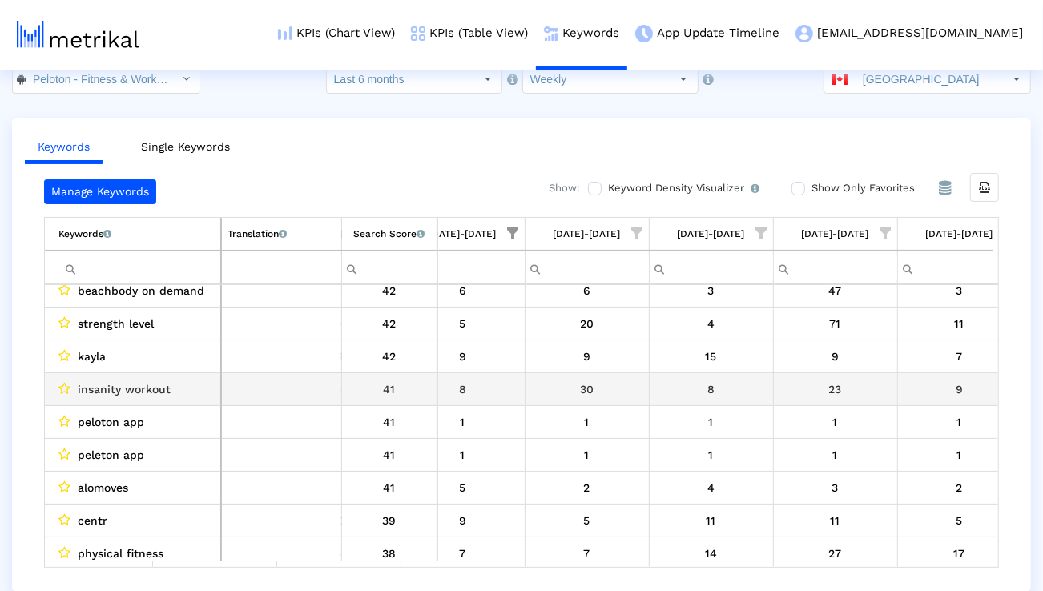
click at [138, 395] on span "insanity workout" at bounding box center [124, 389] width 93 height 21
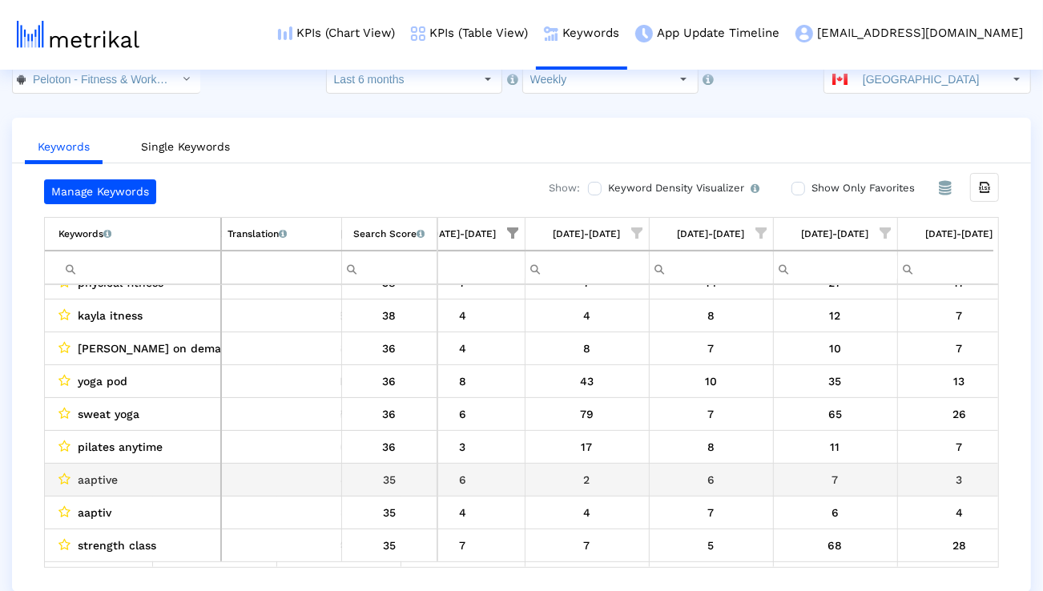
scroll to position [910, 0]
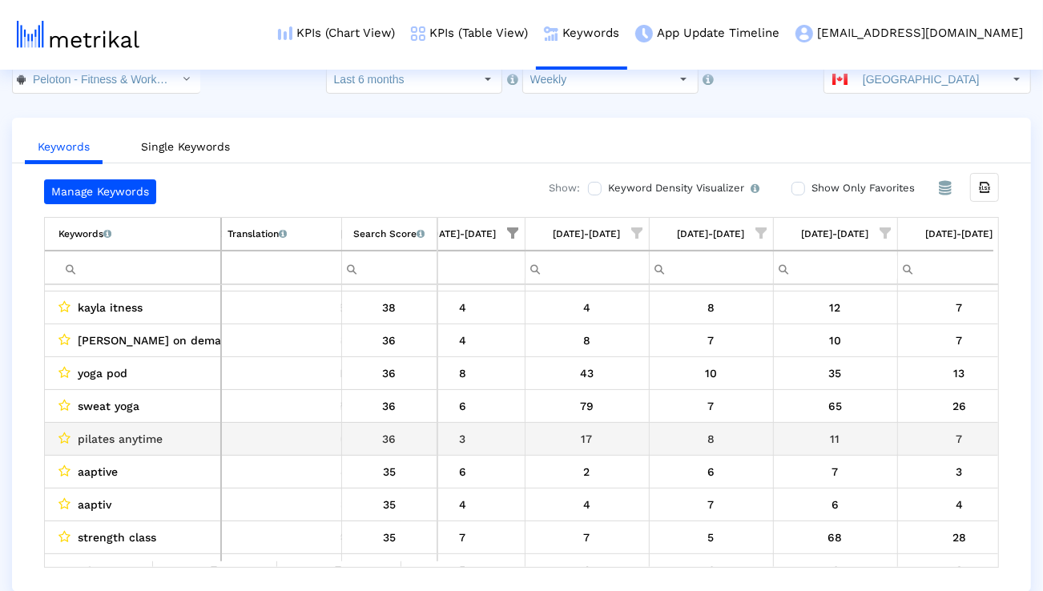
click at [158, 436] on span "pilates anytime" at bounding box center [120, 439] width 85 height 21
click at [158, 437] on span "pilates anytime" at bounding box center [120, 439] width 85 height 21
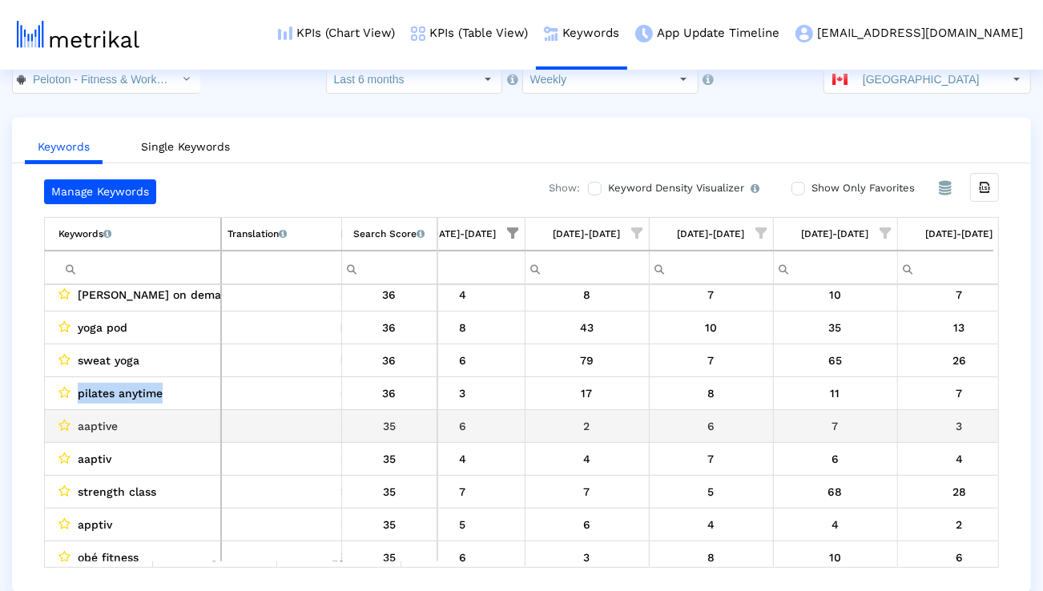
scroll to position [973, 0]
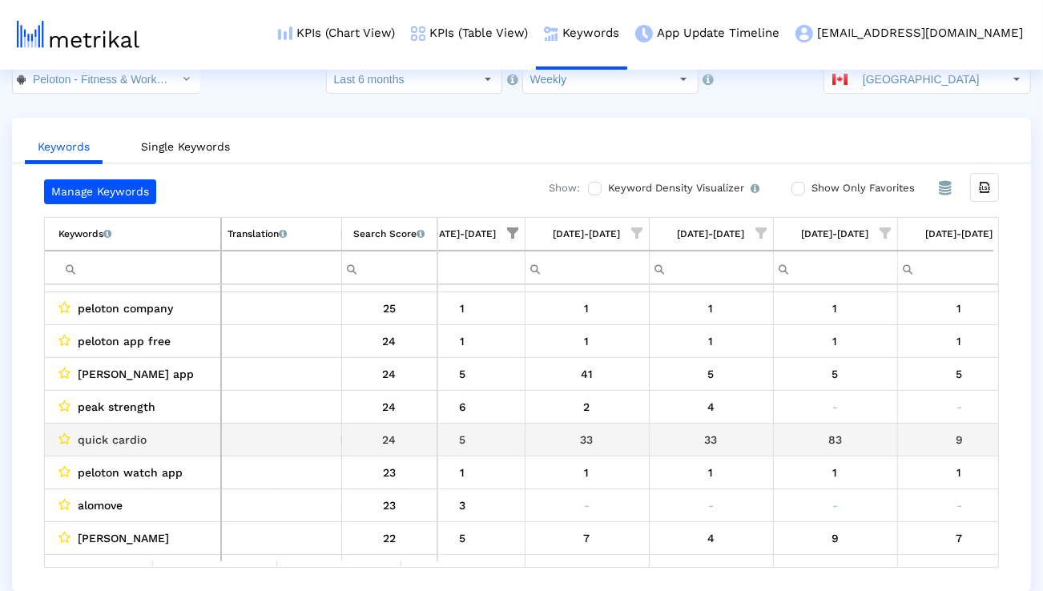
click at [142, 444] on span "quick cardio" at bounding box center [112, 439] width 69 height 21
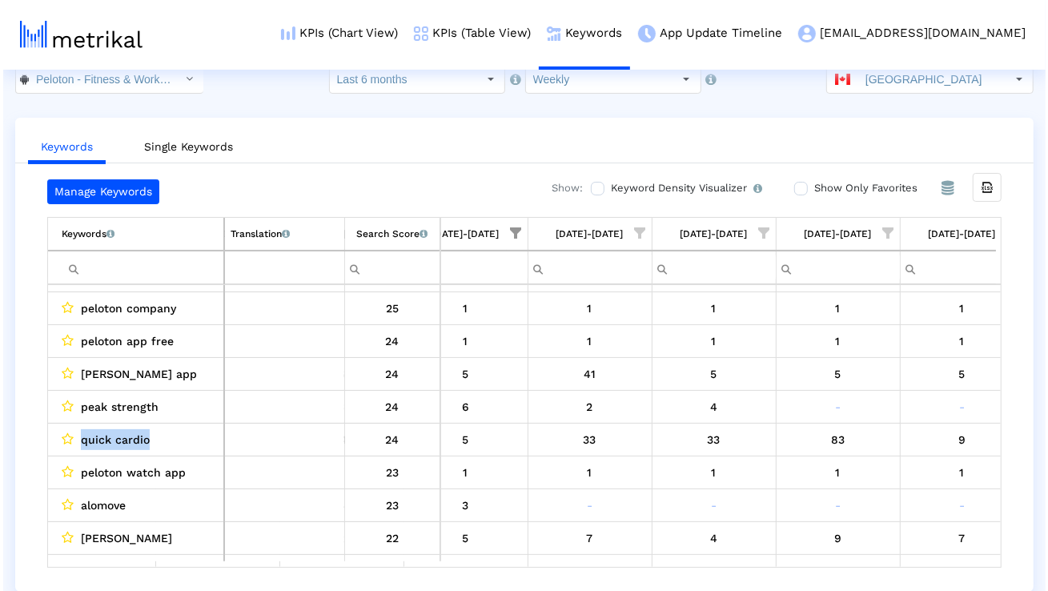
scroll to position [0, 0]
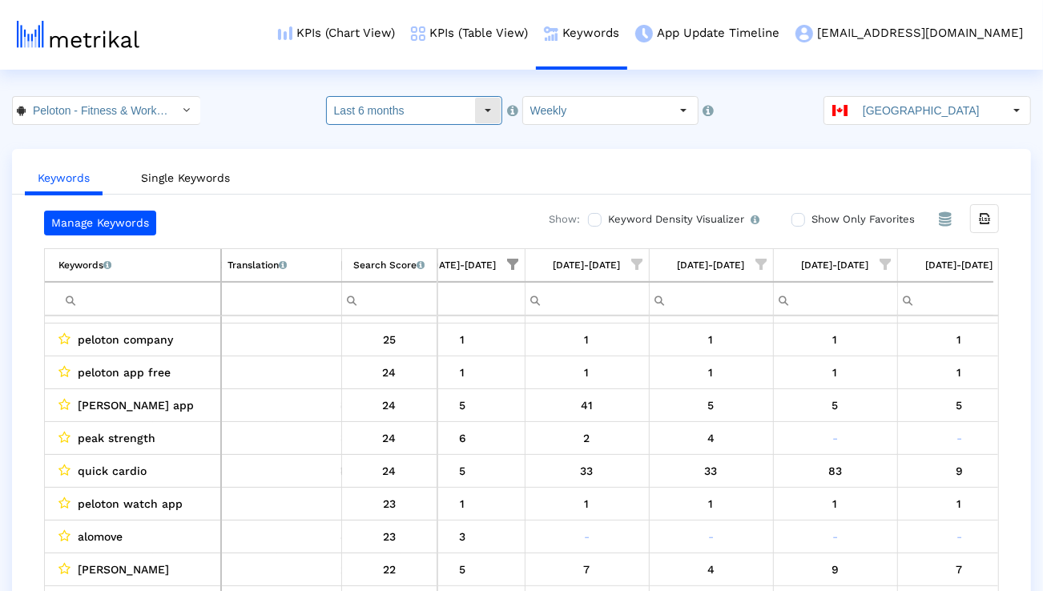
click at [488, 104] on div "Select" at bounding box center [488, 111] width 26 height 26
click at [529, 36] on link "KPIs (Table View)" at bounding box center [469, 33] width 133 height 66
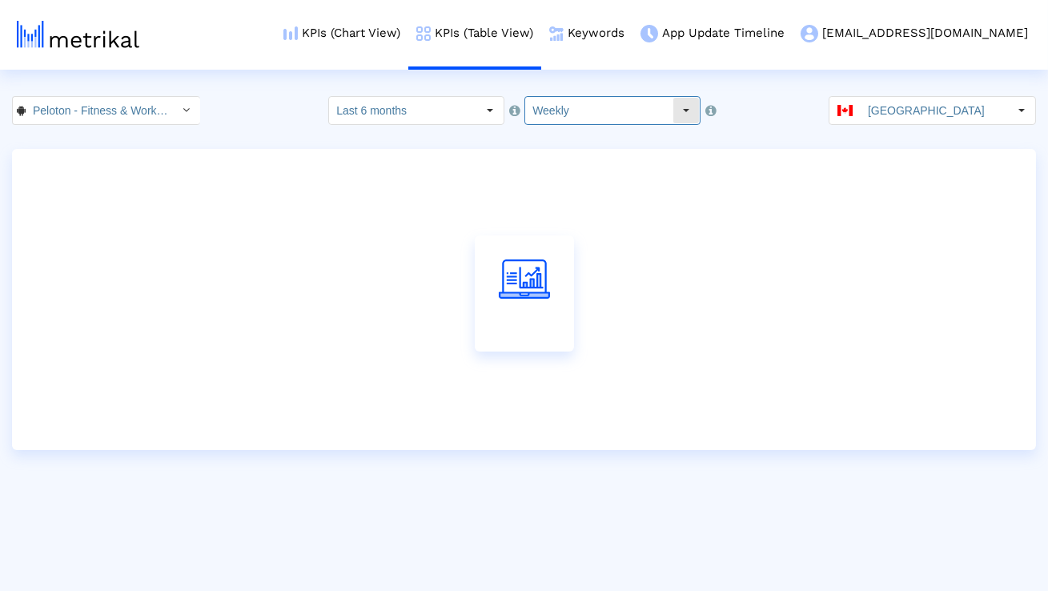
click at [562, 123] on input "Weekly" at bounding box center [598, 110] width 147 height 27
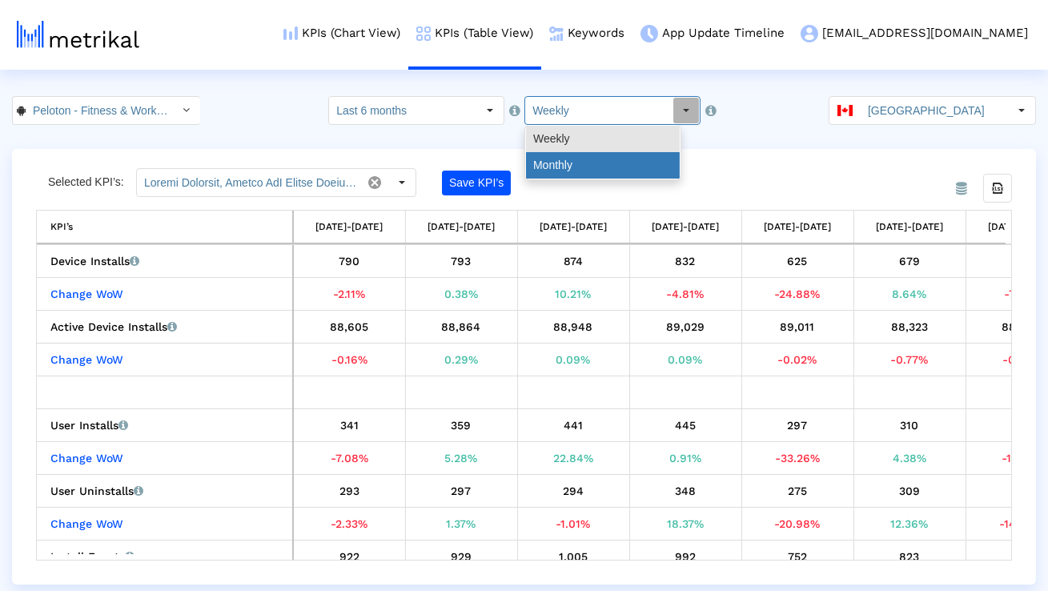
click at [552, 178] on div "Monthly" at bounding box center [603, 165] width 154 height 26
type input "Monthly"
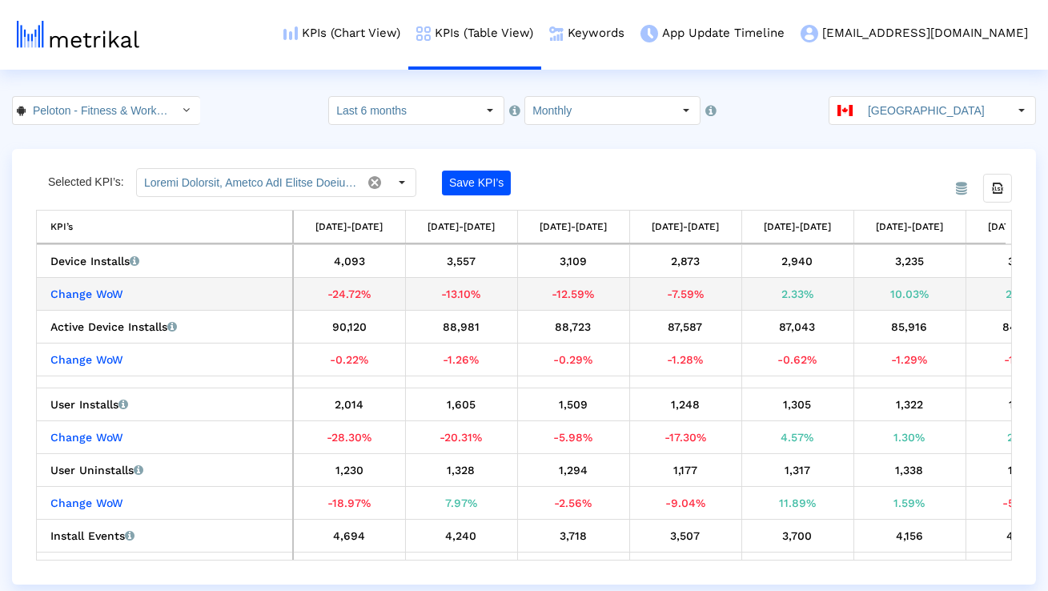
click at [912, 290] on div "10.03%" at bounding box center [910, 294] width 100 height 21
